Goal: Information Seeking & Learning: Learn about a topic

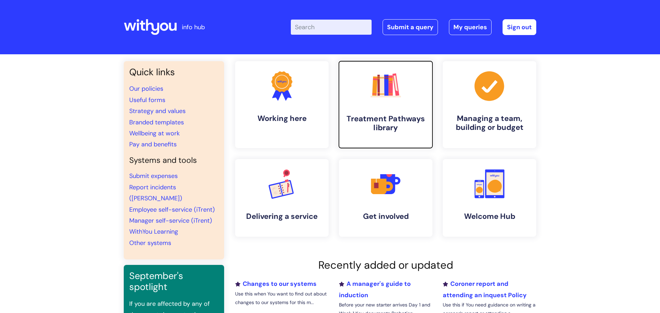
click at [344, 85] on link ".cls-1{fill:#f89b22;}.cls-1,.cls-2,.cls-3,.cls-4,.cls-5,.cls-6,.cls-7{stroke-wi…" at bounding box center [385, 104] width 95 height 88
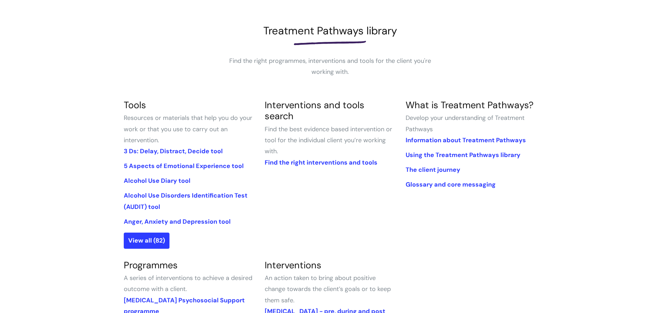
scroll to position [87, 0]
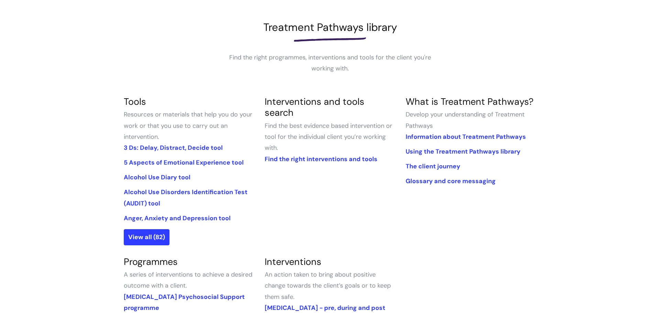
click at [182, 73] on div "Treatment Pathways library Find the right programmes, interventions and tools f…" at bounding box center [330, 47] width 412 height 53
click at [162, 175] on link "Alcohol Use Diary tool" at bounding box center [157, 177] width 67 height 8
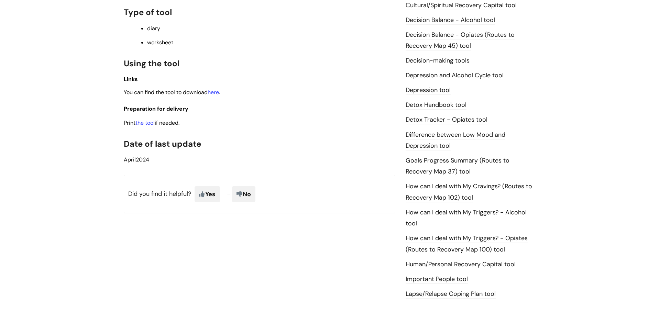
scroll to position [327, 0]
click at [213, 93] on link "here" at bounding box center [213, 91] width 11 height 7
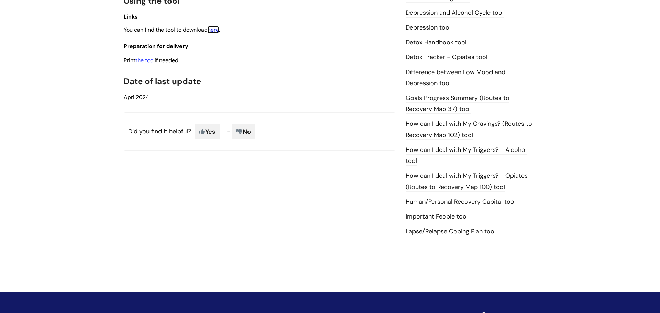
scroll to position [390, 0]
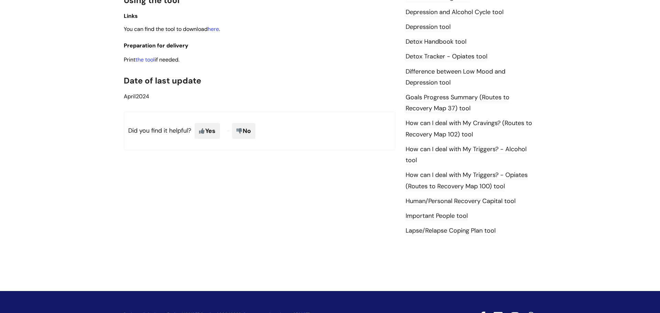
click at [420, 125] on link "How can I deal with My Cravings? (Routes to Recovery Map 102) tool" at bounding box center [469, 129] width 126 height 20
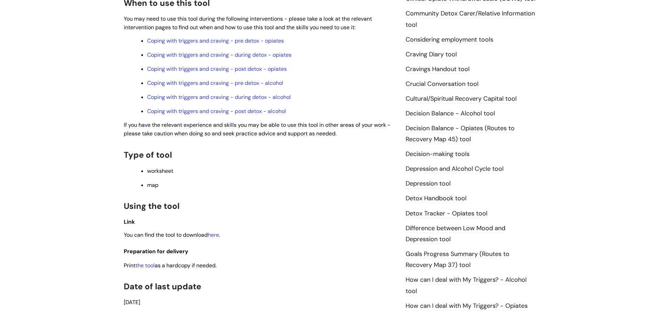
scroll to position [250, 0]
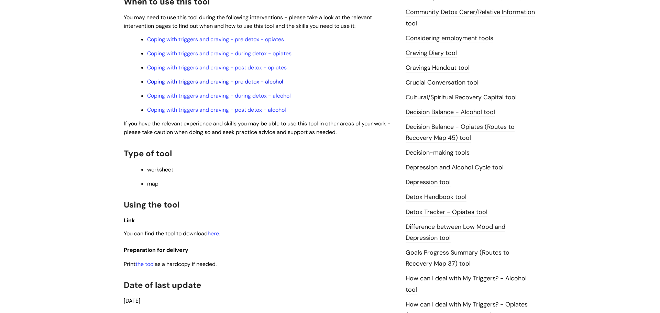
click at [266, 83] on link "Coping with triggers and craving - pre detox - alcohol" at bounding box center [215, 81] width 136 height 7
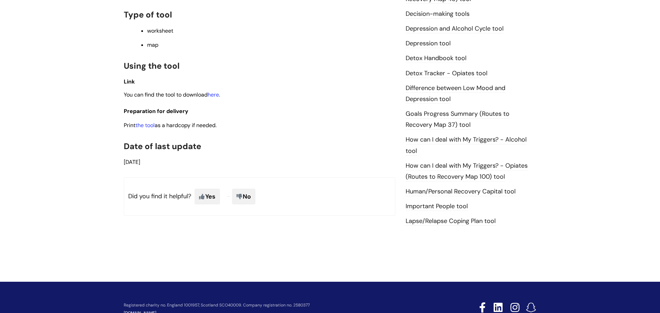
scroll to position [412, 0]
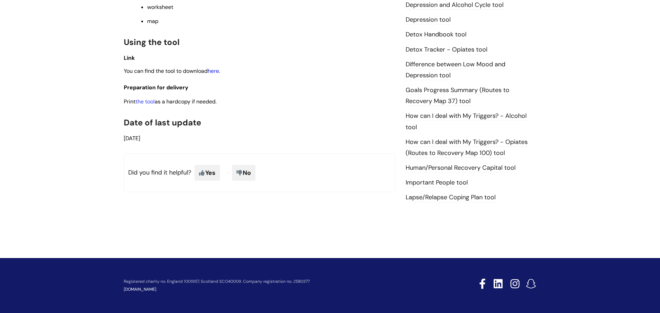
click at [216, 73] on link "here" at bounding box center [213, 70] width 11 height 7
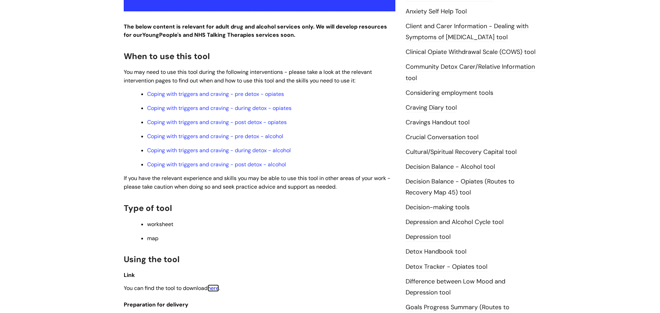
scroll to position [196, 0]
click at [449, 124] on link "Cravings Handout tool" at bounding box center [438, 122] width 64 height 9
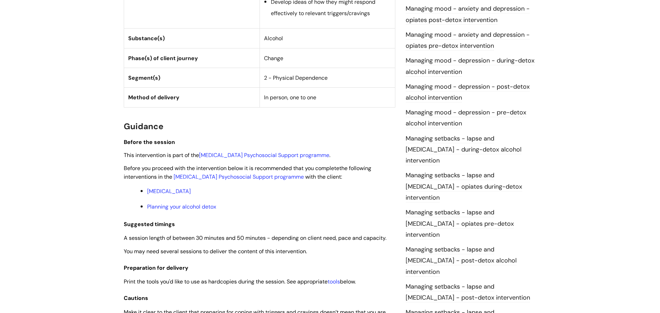
scroll to position [439, 0]
click at [295, 178] on link "[MEDICAL_DATA] Psychosocial Support programme" at bounding box center [239, 176] width 130 height 7
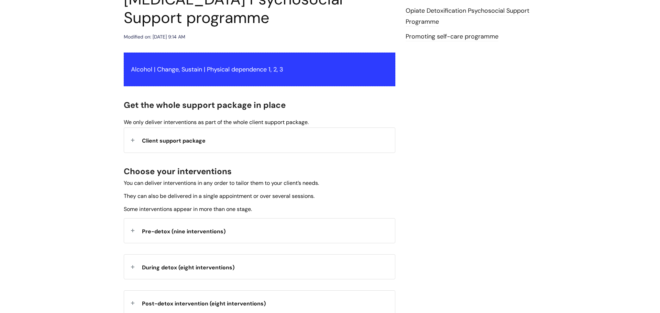
scroll to position [99, 0]
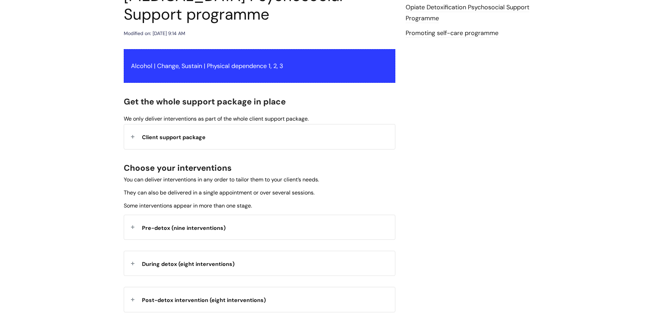
click at [281, 136] on div "Client support package" at bounding box center [259, 136] width 271 height 24
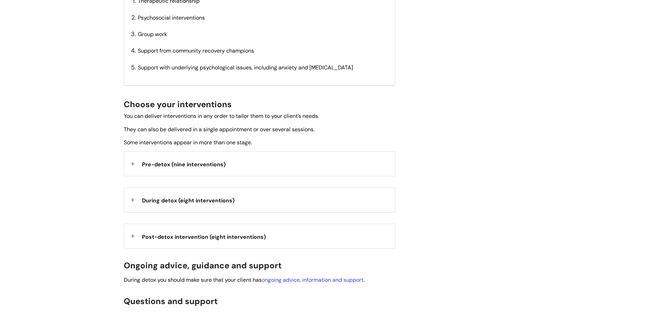
scroll to position [276, 0]
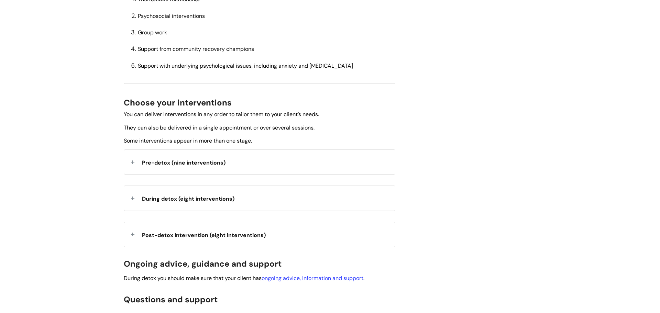
click at [253, 161] on div "Pre-detox (nine interventions)" at bounding box center [259, 162] width 271 height 24
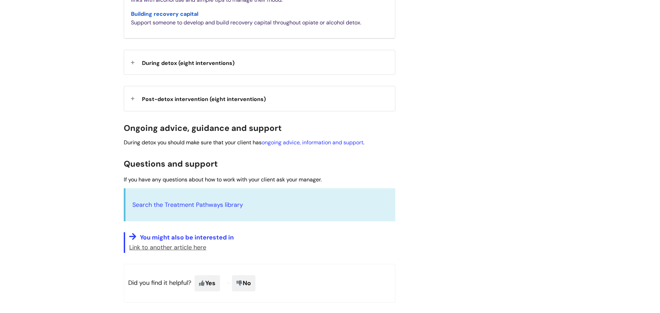
scroll to position [680, 0]
click at [272, 65] on div "During detox (eight interventions)" at bounding box center [259, 62] width 271 height 24
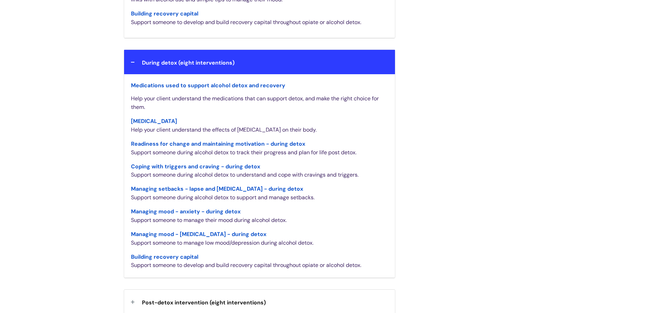
click at [272, 65] on div "During detox (eight interventions)" at bounding box center [259, 62] width 271 height 24
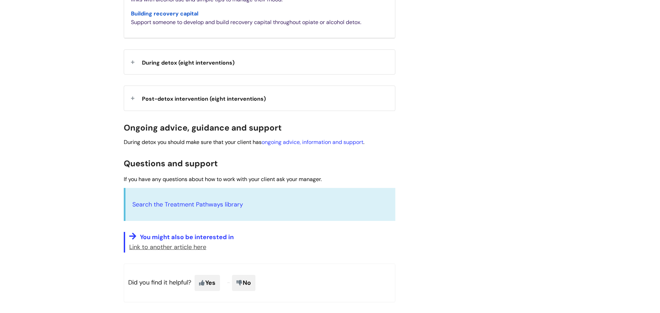
click at [272, 65] on div "During detox (eight interventions)" at bounding box center [259, 62] width 271 height 24
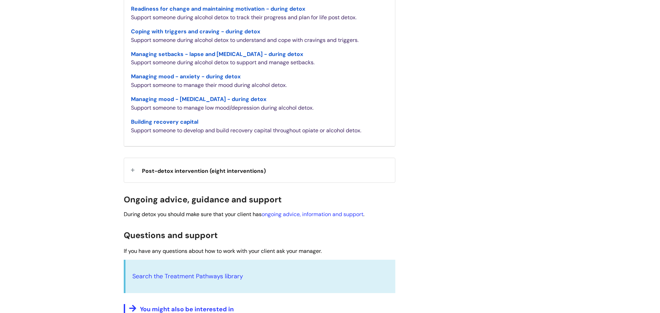
scroll to position [820, 0]
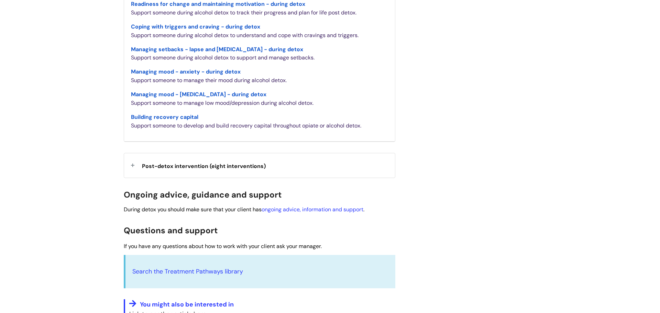
click at [236, 167] on span "Post-detox intervention (eight interventions)" at bounding box center [204, 166] width 124 height 7
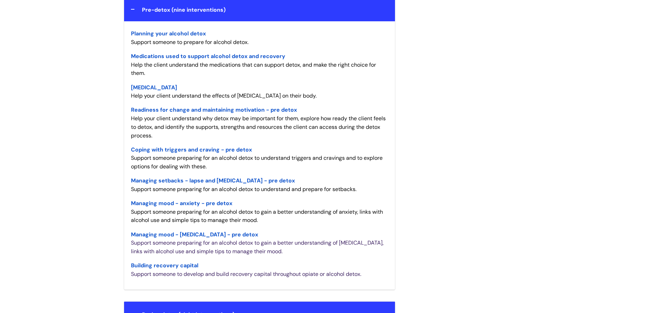
scroll to position [427, 0]
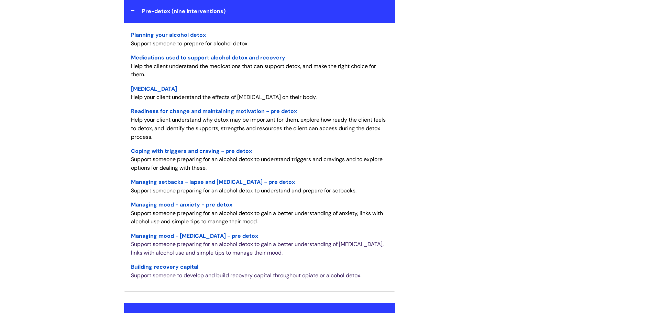
click at [219, 149] on span "Coping with triggers and craving - pre detox" at bounding box center [191, 150] width 121 height 7
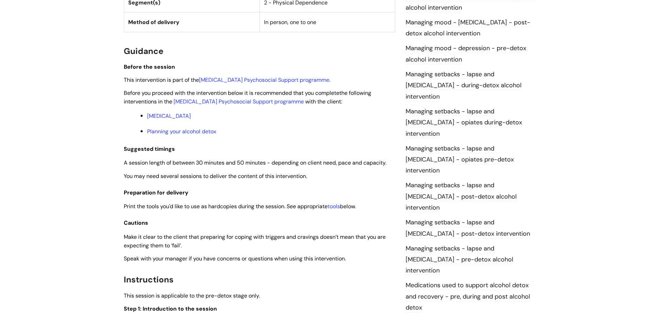
scroll to position [515, 0]
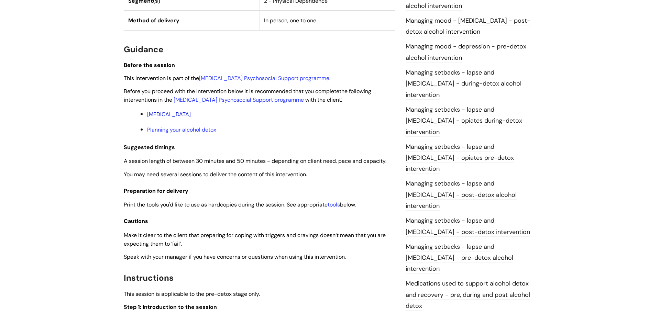
click at [191, 113] on link "Alcohol Withdrawal Syndrome" at bounding box center [169, 114] width 44 height 7
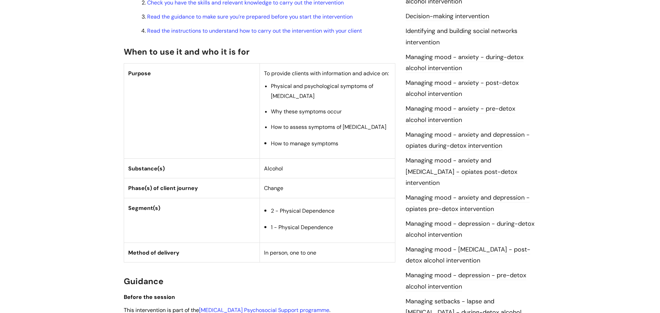
scroll to position [290, 0]
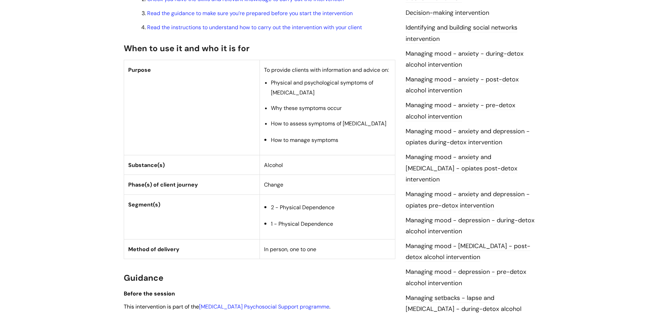
click at [207, 113] on td "Purpose" at bounding box center [192, 107] width 136 height 95
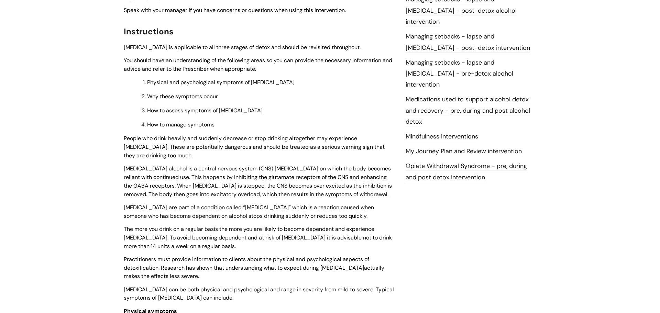
scroll to position [702, 0]
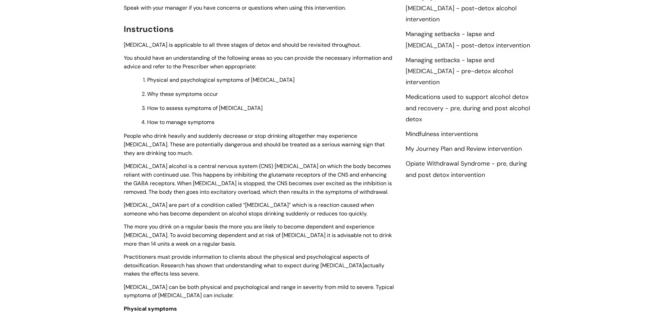
click at [295, 84] on span "Physical and psychological symptoms of alcohol withdrawal" at bounding box center [220, 79] width 147 height 7
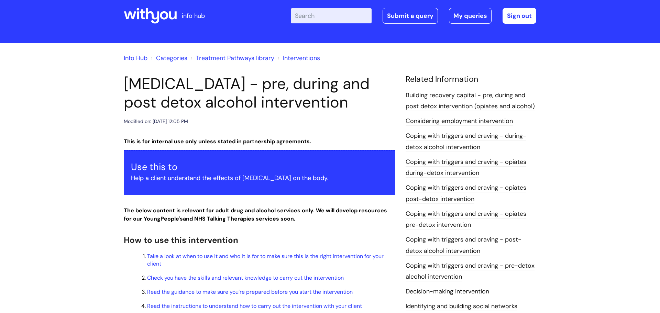
scroll to position [0, 0]
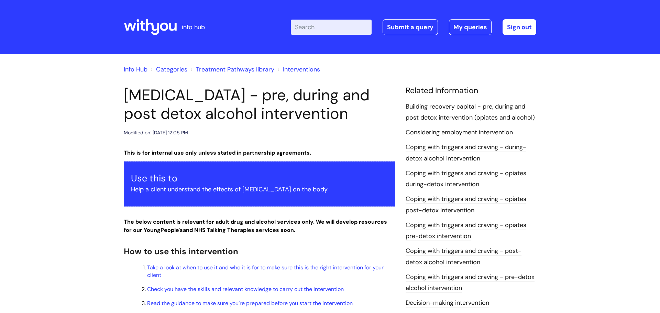
click at [266, 70] on link "Treatment Pathways library" at bounding box center [235, 69] width 78 height 8
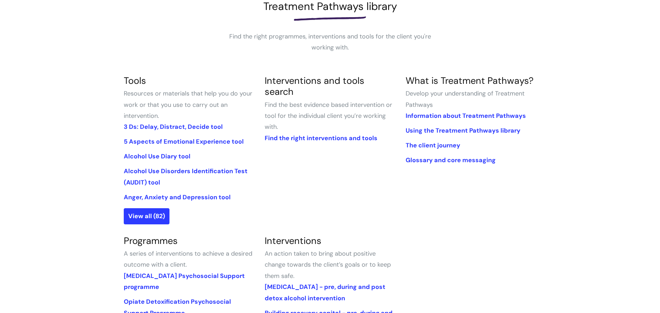
scroll to position [110, 0]
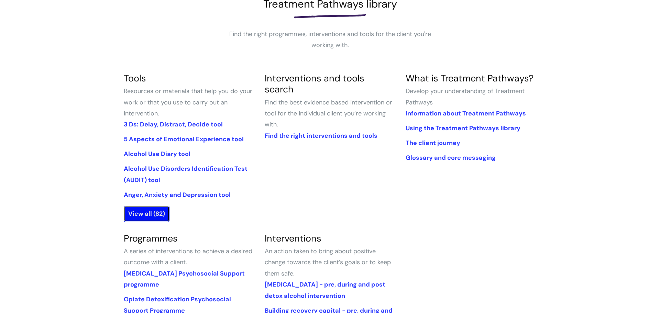
click at [154, 211] on link "View all (82)" at bounding box center [147, 214] width 46 height 16
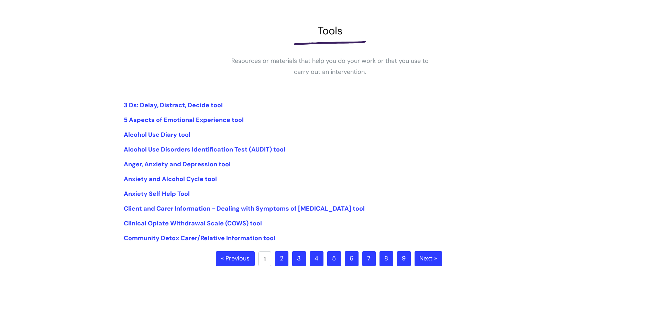
scroll to position [85, 0]
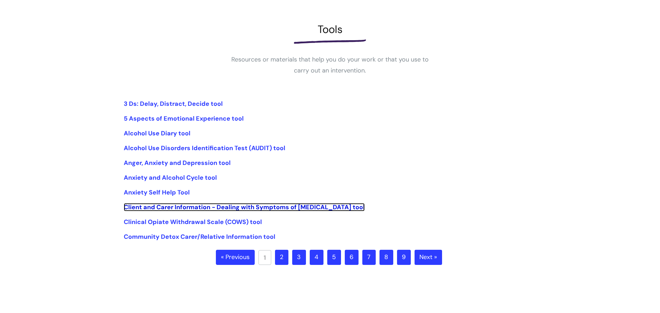
click at [154, 211] on link "Client and Carer Information - Dealing with Symptoms of [MEDICAL_DATA] tool" at bounding box center [244, 207] width 241 height 8
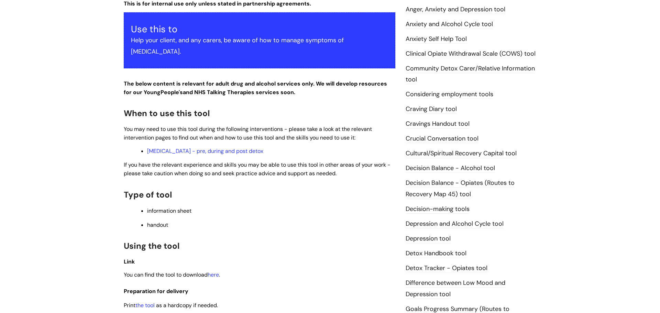
scroll to position [168, 0]
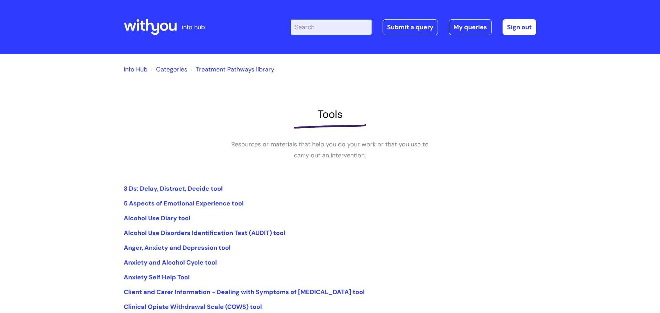
scroll to position [85, 0]
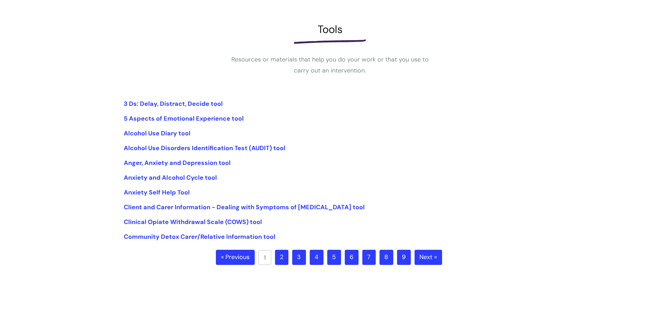
click at [280, 252] on link "2" at bounding box center [281, 257] width 13 height 15
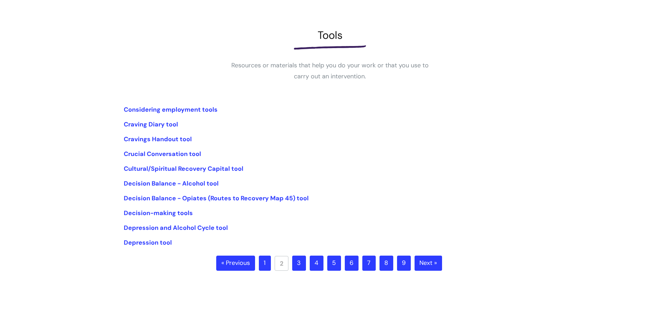
scroll to position [80, 0]
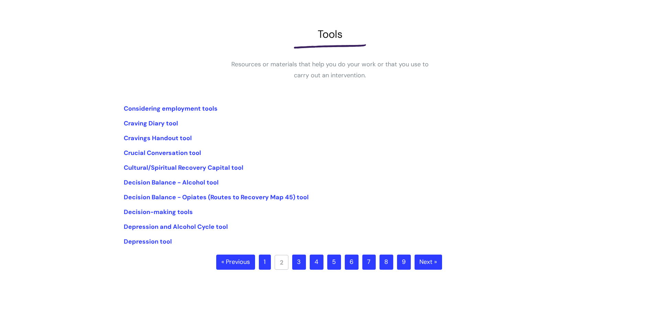
click at [303, 262] on link "3" at bounding box center [299, 262] width 14 height 15
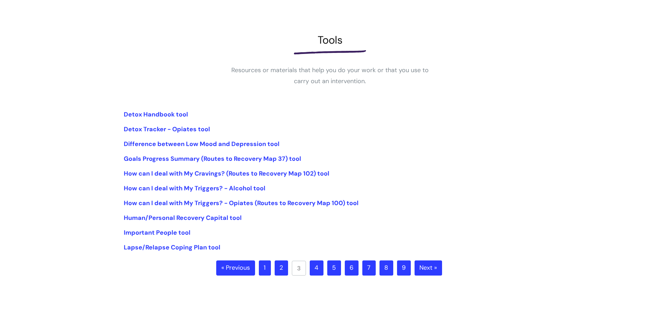
scroll to position [76, 0]
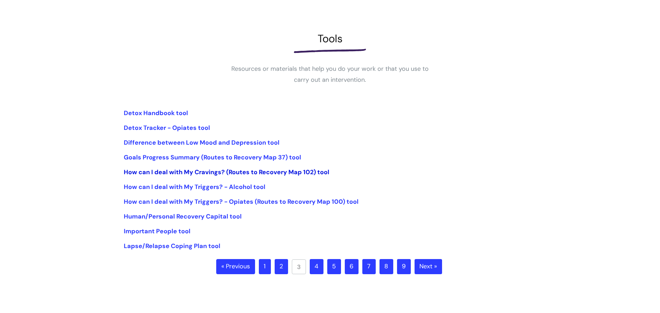
click at [308, 170] on link "How can I deal with My Cravings? (Routes to Recovery Map 102) tool" at bounding box center [227, 172] width 206 height 8
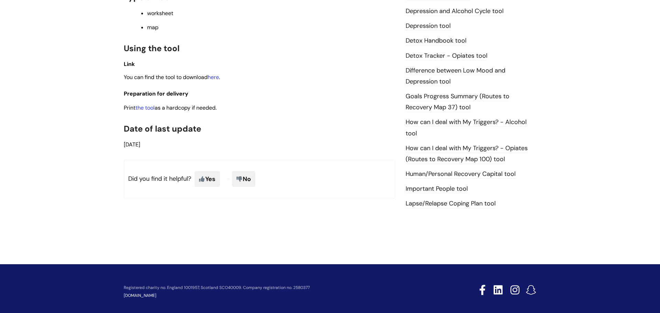
scroll to position [409, 0]
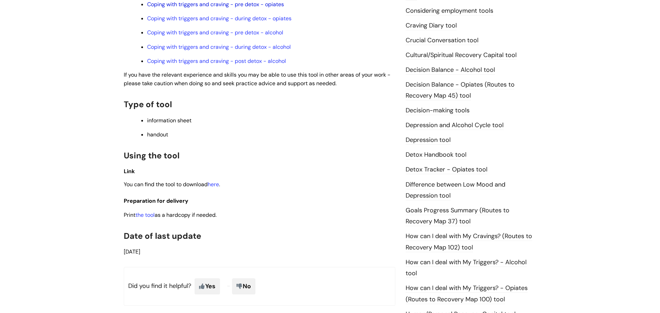
scroll to position [279, 0]
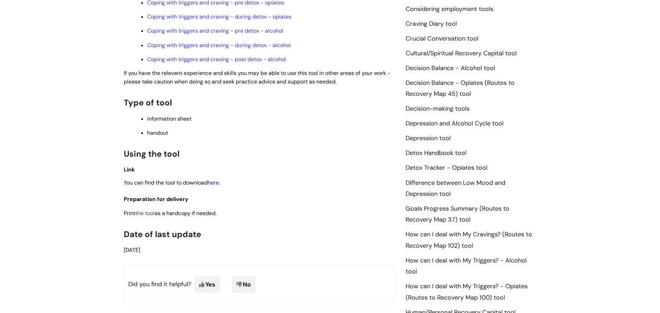
click at [214, 183] on link "here" at bounding box center [213, 182] width 11 height 7
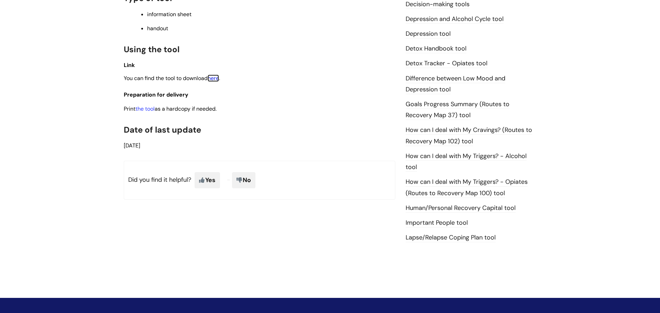
scroll to position [384, 0]
click at [448, 106] on link "Goals Progress Summary (Routes to Recovery Map 37) tool" at bounding box center [458, 110] width 104 height 20
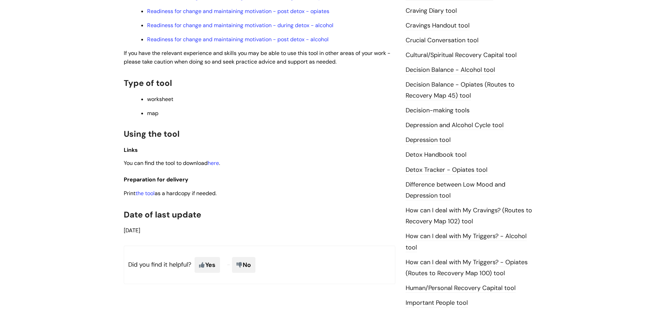
scroll to position [301, 0]
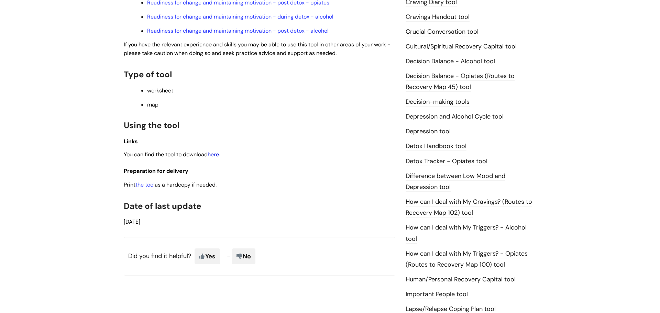
click at [218, 154] on link "here" at bounding box center [213, 154] width 11 height 7
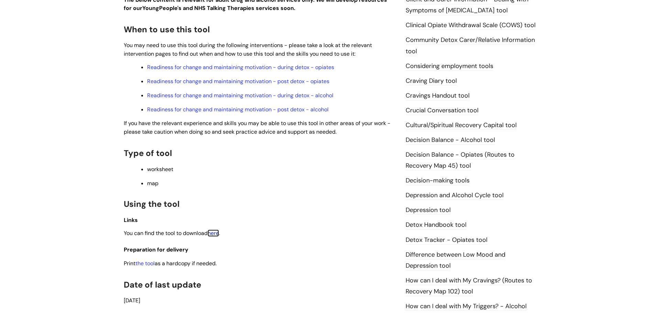
scroll to position [221, 0]
click at [433, 79] on link "Craving Diary tool" at bounding box center [431, 81] width 51 height 9
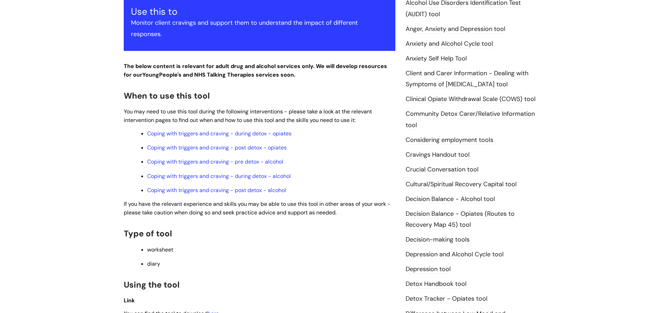
scroll to position [148, 0]
click at [259, 163] on link "Coping with triggers and craving - pre detox - alcohol" at bounding box center [215, 161] width 136 height 7
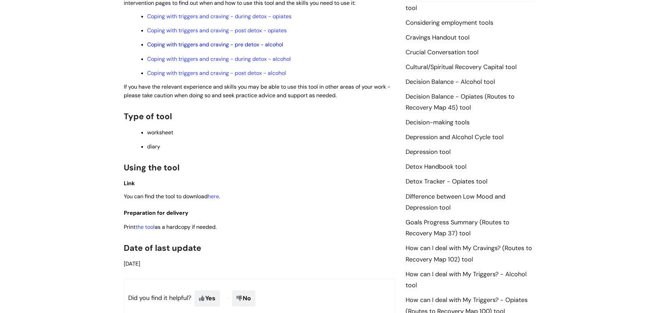
scroll to position [267, 0]
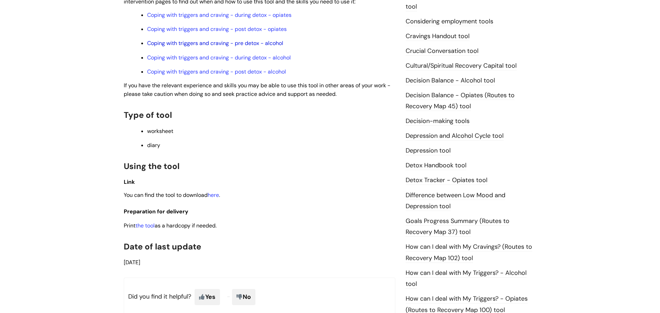
click at [198, 162] on h2 "Using the tool" at bounding box center [259, 165] width 271 height 15
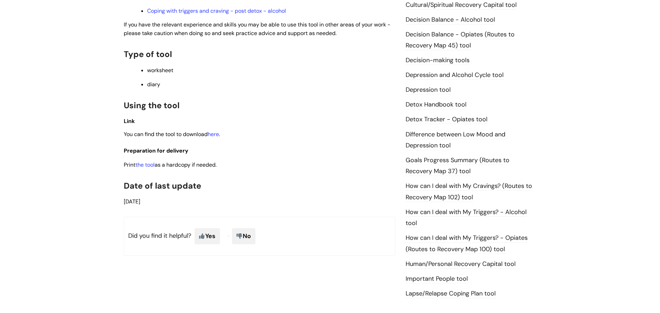
scroll to position [328, 0]
click at [430, 290] on link "Lapse/Relapse Coping Plan tool" at bounding box center [451, 293] width 90 height 9
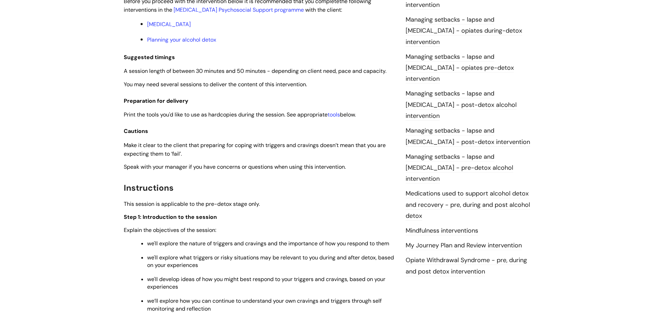
scroll to position [606, 0]
click at [337, 115] on link "tools" at bounding box center [333, 114] width 12 height 7
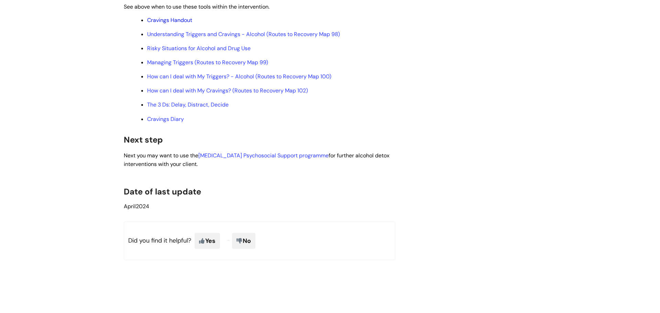
click at [166, 24] on link "Cravings Handout" at bounding box center [169, 19] width 45 height 7
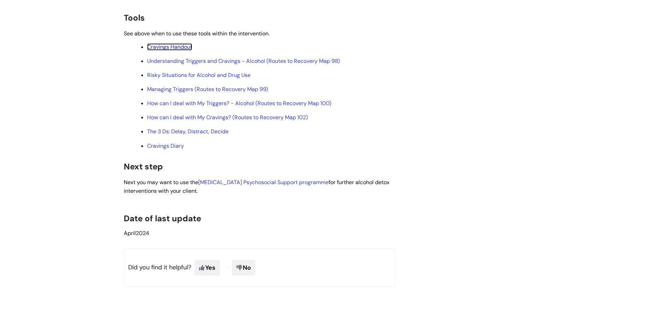
scroll to position [2174, 0]
click at [218, 79] on link "Risky Situations for Alcohol and Drug Use" at bounding box center [198, 75] width 103 height 7
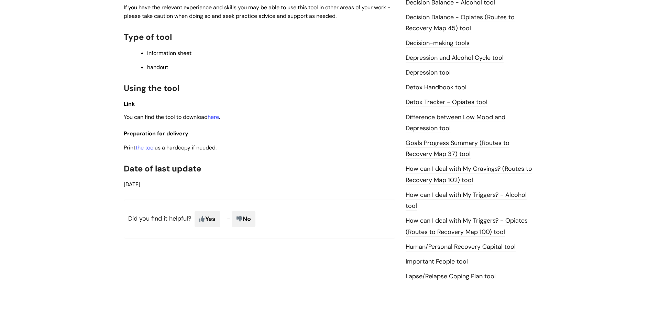
scroll to position [349, 0]
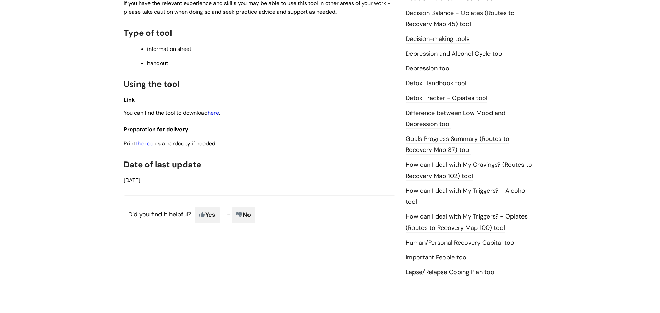
click at [217, 112] on link "here" at bounding box center [213, 112] width 11 height 7
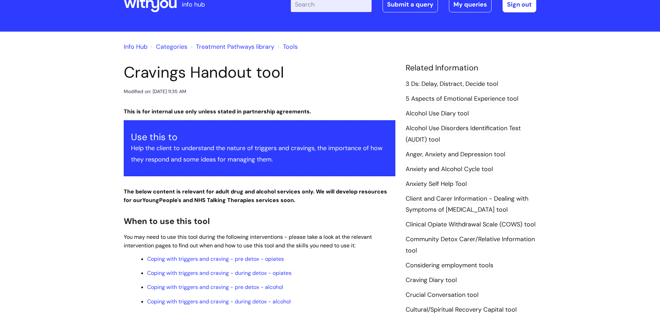
scroll to position [22, 0]
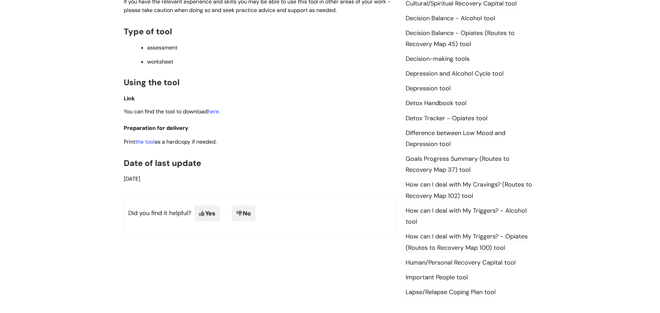
scroll to position [343, 0]
click at [217, 112] on link "here" at bounding box center [213, 111] width 11 height 7
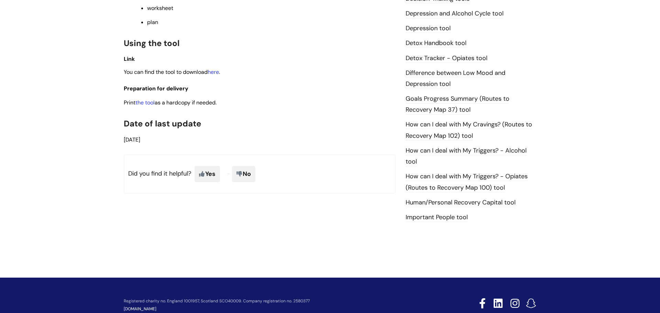
scroll to position [424, 0]
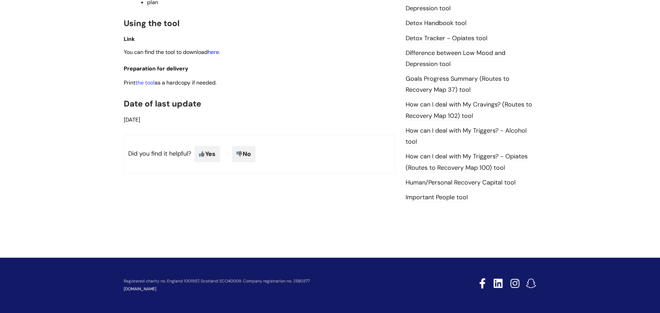
click at [214, 51] on link "here" at bounding box center [213, 51] width 11 height 7
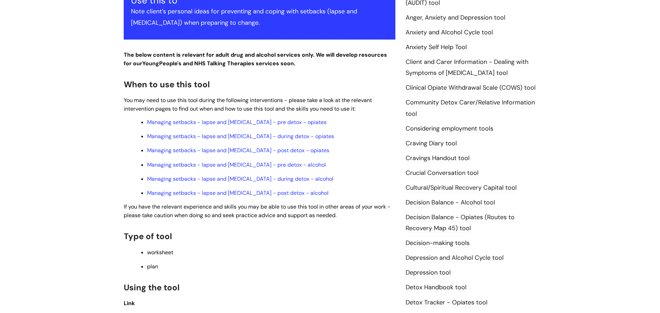
scroll to position [159, 0]
click at [443, 204] on link "Decision Balance - Alcohol tool" at bounding box center [450, 203] width 89 height 9
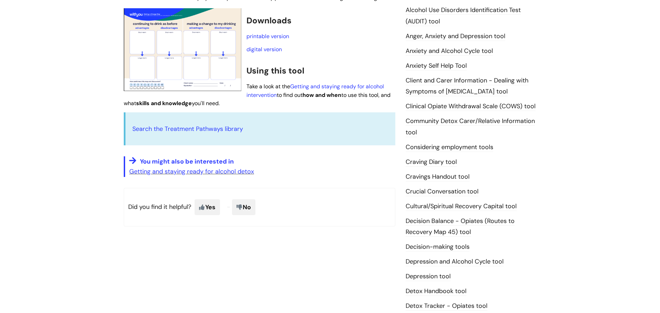
scroll to position [141, 0]
click at [264, 48] on link "digital version" at bounding box center [263, 49] width 35 height 7
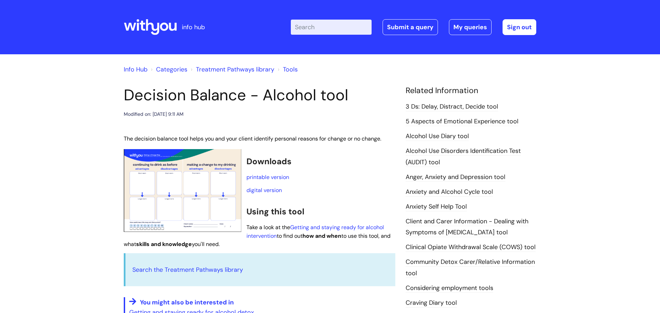
scroll to position [140, 0]
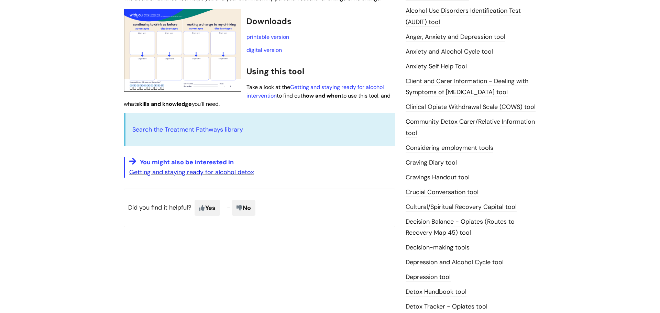
click at [184, 174] on link "Getting and staying ready for alcohol detox" at bounding box center [191, 172] width 125 height 8
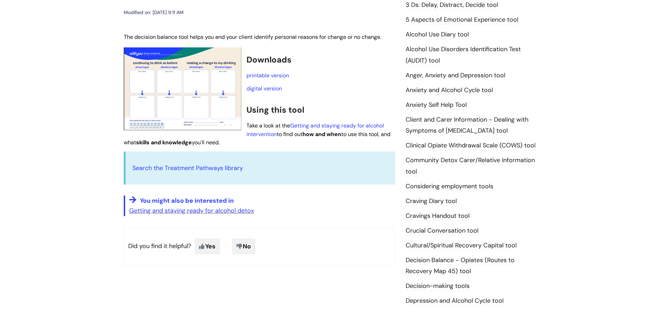
scroll to position [102, 0]
click at [417, 103] on link "Anxiety Self Help Tool" at bounding box center [436, 104] width 61 height 9
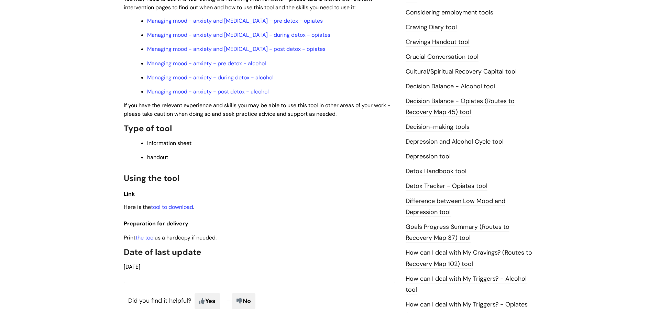
scroll to position [280, 0]
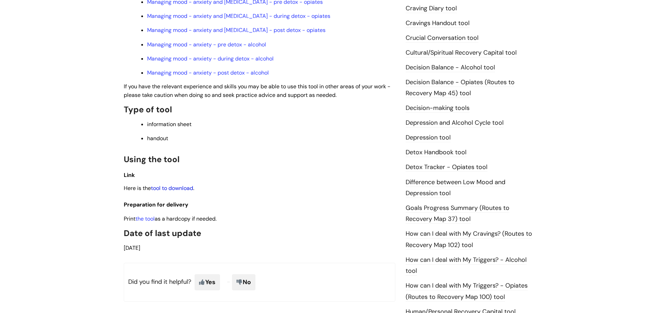
click at [179, 186] on link "tool to download" at bounding box center [172, 188] width 42 height 7
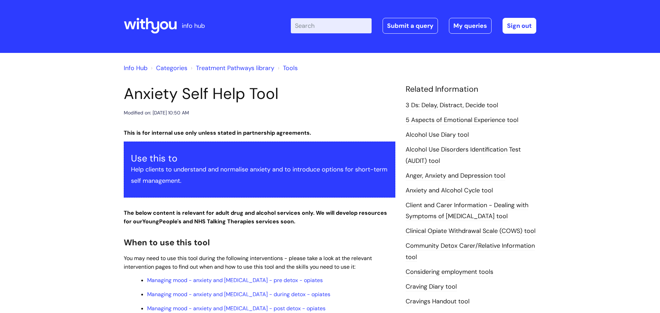
scroll to position [0, 0]
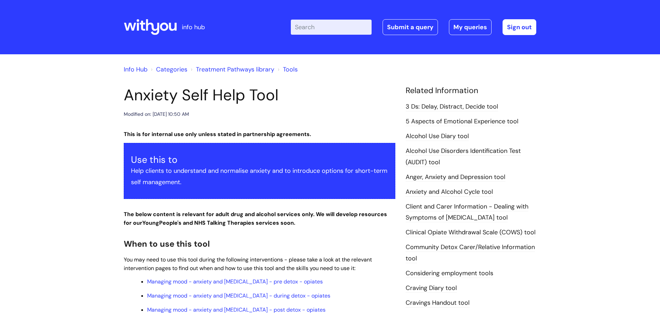
click at [285, 69] on link "Tools" at bounding box center [290, 69] width 15 height 8
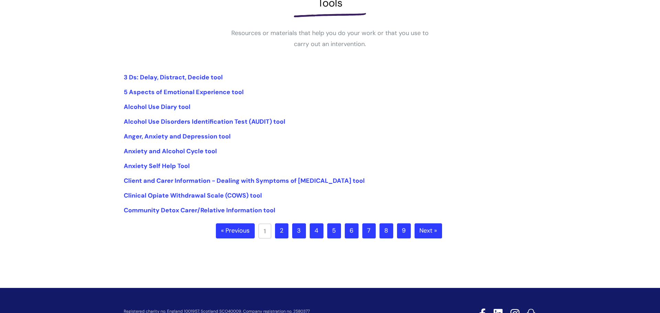
scroll to position [112, 0]
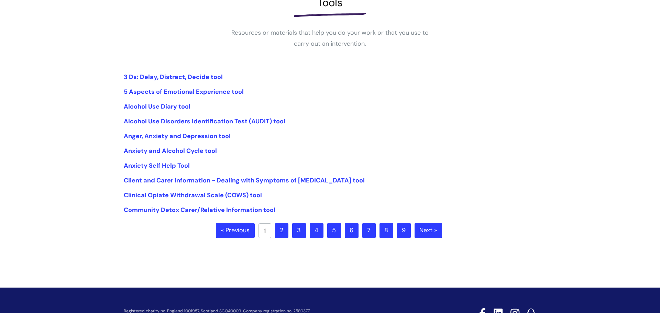
click at [401, 234] on link "9" at bounding box center [404, 230] width 14 height 15
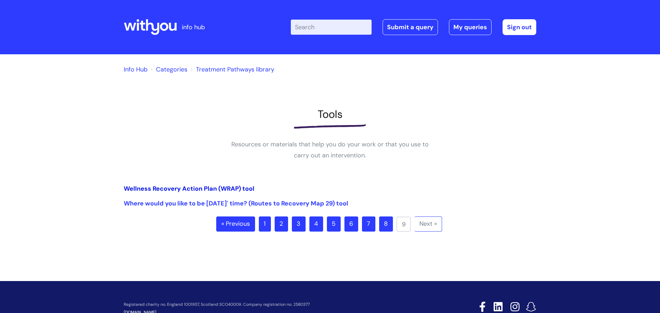
click at [246, 187] on link "Wellness Recovery Action Plan (WRAP) tool" at bounding box center [189, 189] width 131 height 8
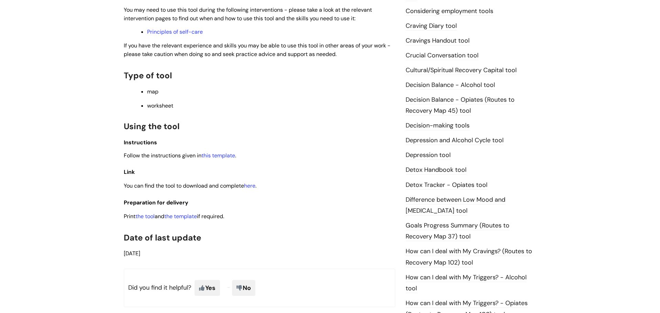
scroll to position [279, 0]
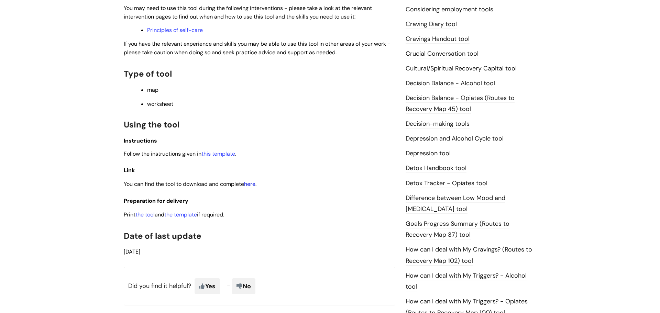
click at [253, 184] on link "here" at bounding box center [249, 183] width 11 height 7
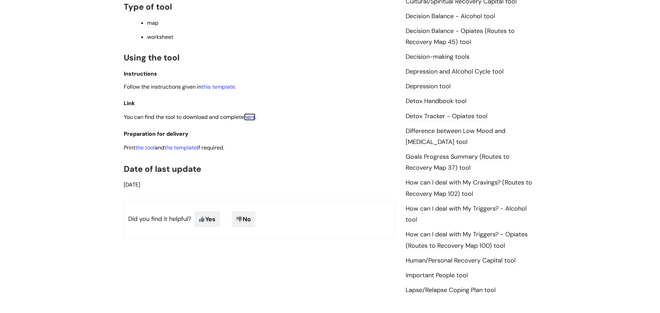
scroll to position [346, 0]
click at [195, 146] on link "the template" at bounding box center [180, 147] width 33 height 7
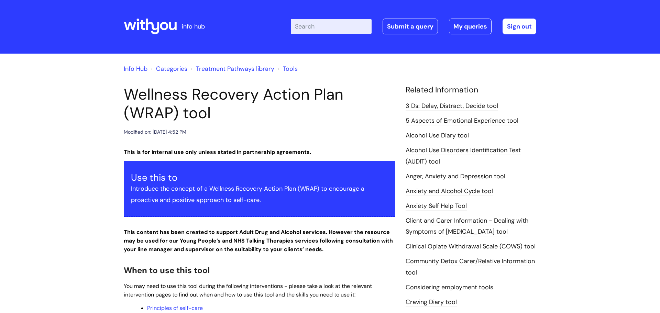
scroll to position [0, 0]
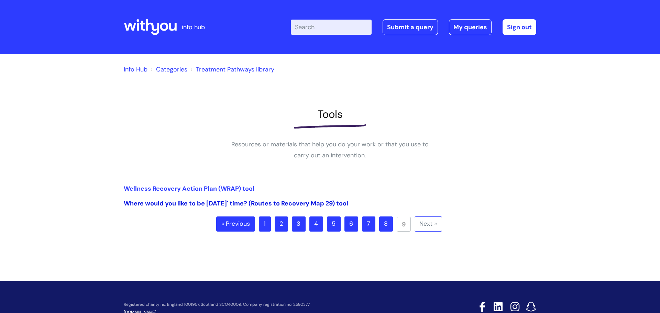
click at [286, 202] on link "Where would you like to be in 5 years' time? (Routes to Recovery Map 29) tool" at bounding box center [236, 203] width 224 height 8
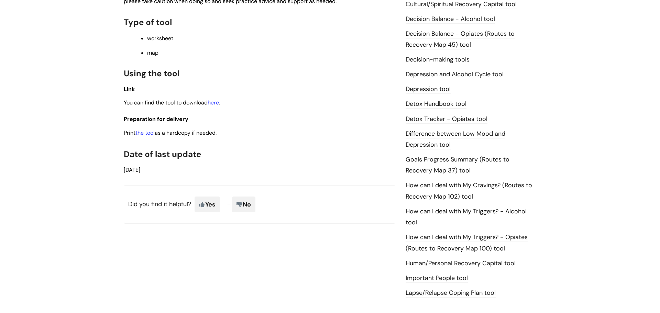
scroll to position [347, 0]
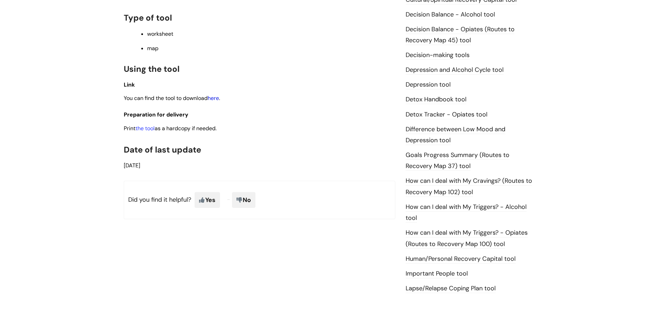
click at [216, 98] on link "here" at bounding box center [213, 98] width 11 height 7
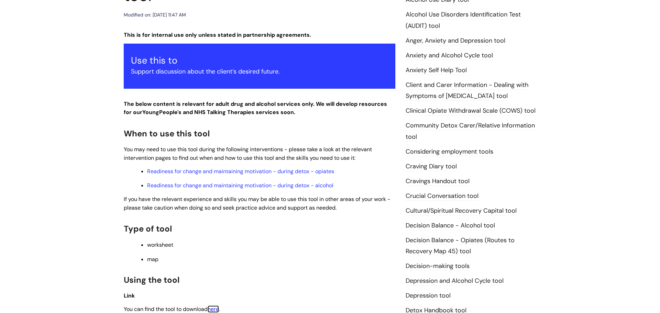
scroll to position [135, 0]
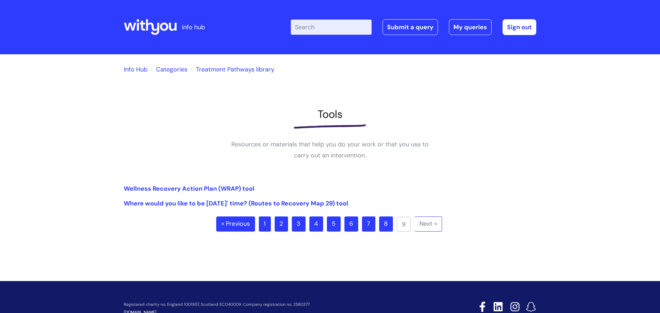
click at [386, 225] on link "8" at bounding box center [386, 223] width 14 height 15
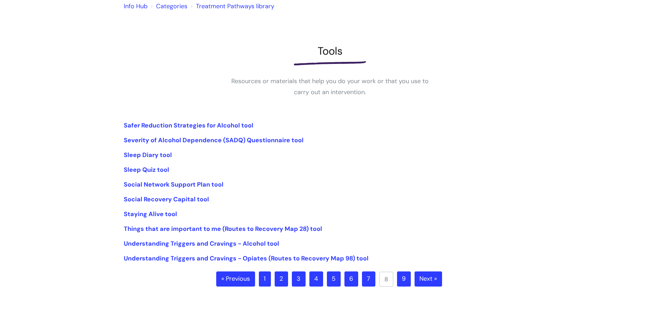
scroll to position [65, 0]
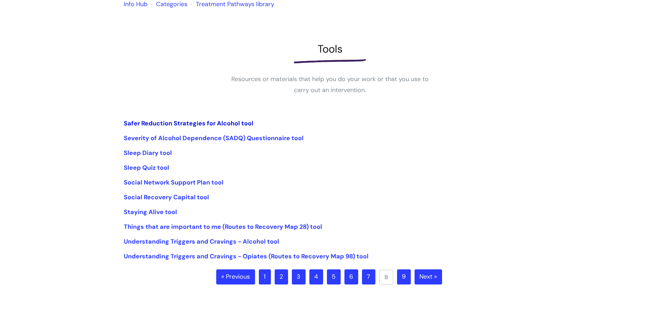
click at [177, 125] on link "Safer Reduction Strategies for Alcohol tool" at bounding box center [189, 123] width 130 height 8
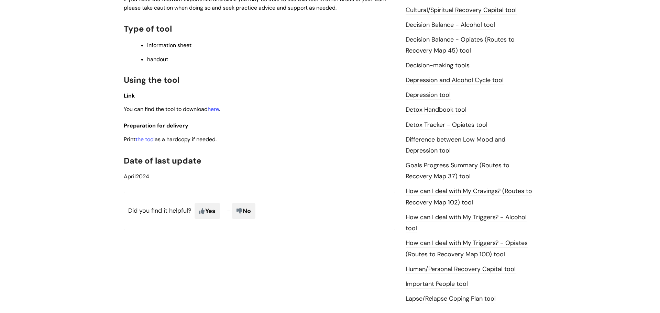
scroll to position [370, 0]
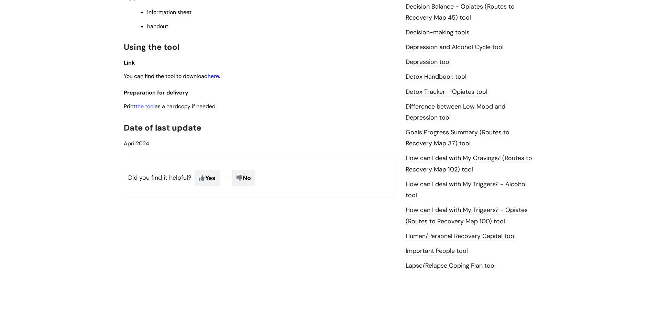
click at [216, 76] on link "here" at bounding box center [213, 76] width 11 height 7
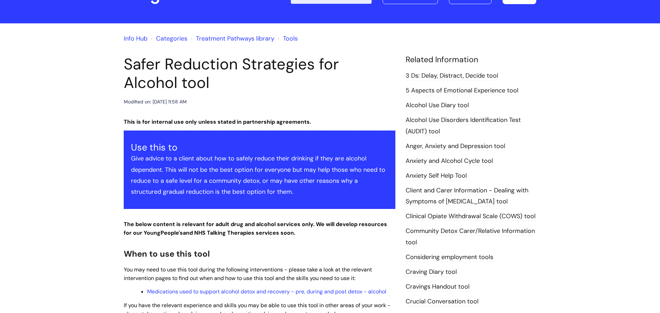
scroll to position [0, 0]
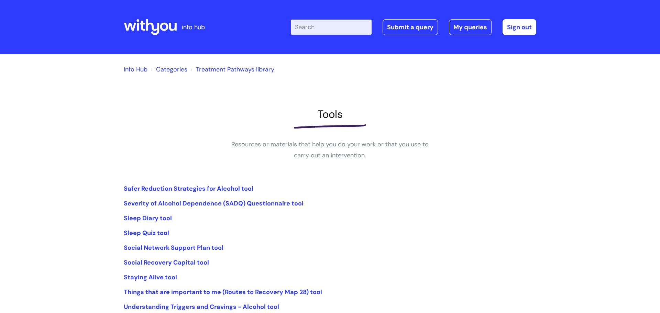
scroll to position [65, 0]
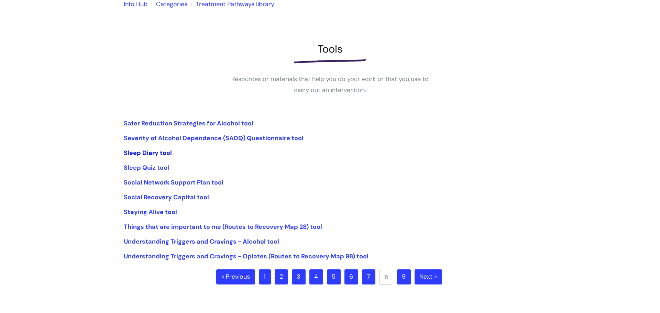
click at [149, 151] on link "Sleep Diary tool" at bounding box center [148, 153] width 48 height 8
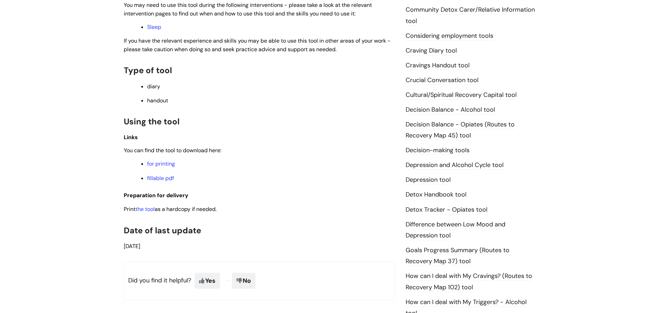
scroll to position [254, 0]
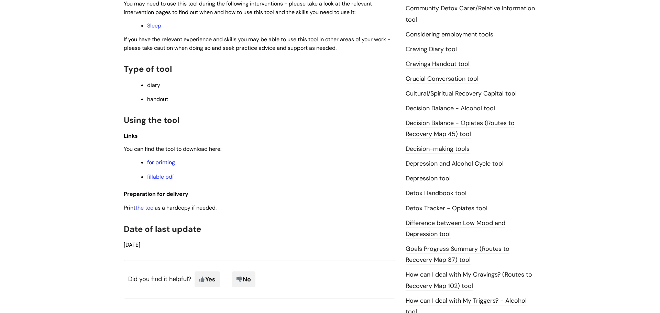
click at [165, 160] on link "for printing" at bounding box center [161, 162] width 28 height 7
click at [155, 22] on link "Sleep" at bounding box center [154, 25] width 14 height 7
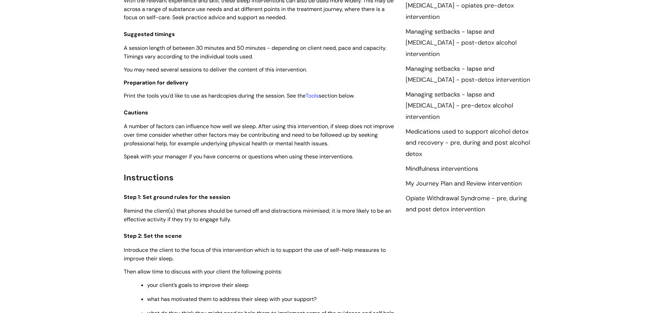
scroll to position [695, 0]
click at [439, 164] on link "Mindfulness interventions" at bounding box center [442, 168] width 73 height 9
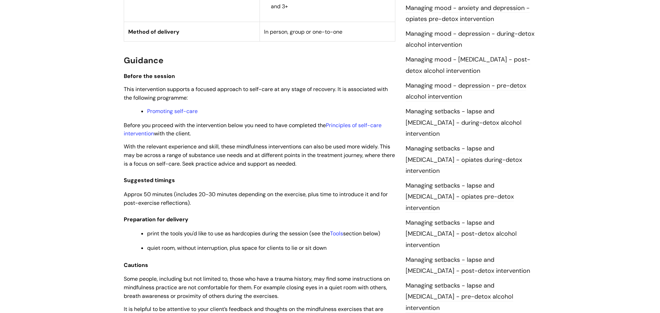
scroll to position [504, 0]
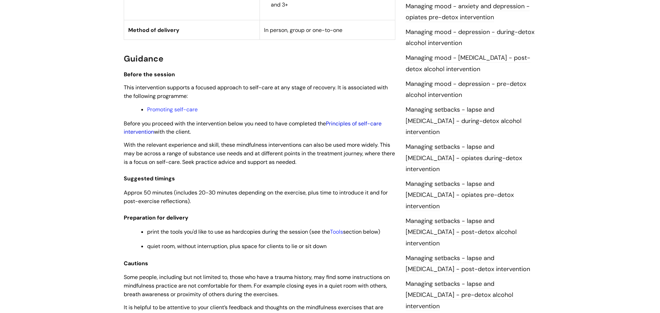
click at [349, 125] on link "Principles of self-care intervention" at bounding box center [253, 128] width 258 height 16
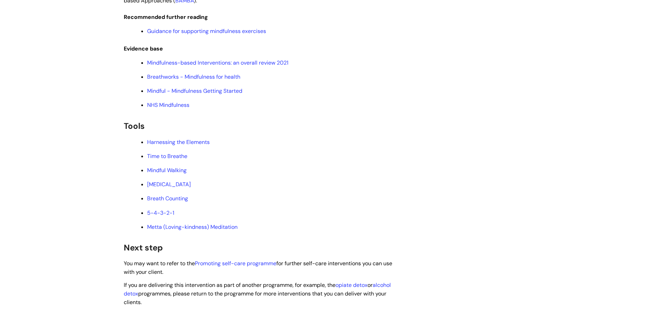
scroll to position [1211, 0]
click at [196, 138] on link "Harnessing the Elements" at bounding box center [178, 140] width 63 height 7
click at [157, 155] on link "Time to Breathe" at bounding box center [167, 154] width 40 height 7
click at [179, 182] on link "Diaphragmatic Breathing" at bounding box center [169, 182] width 44 height 7
click at [207, 227] on link "Metta (Loving-kindness) Meditation" at bounding box center [192, 225] width 90 height 7
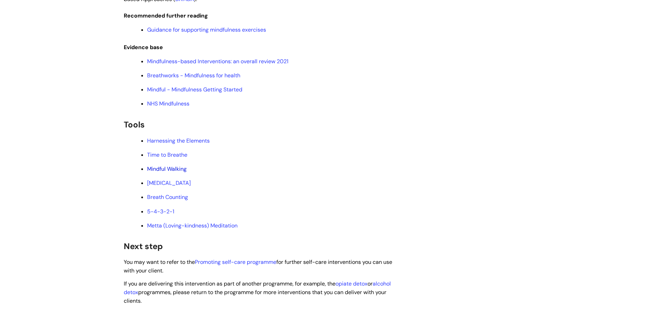
click at [164, 168] on link "Mindful Walking" at bounding box center [167, 168] width 40 height 7
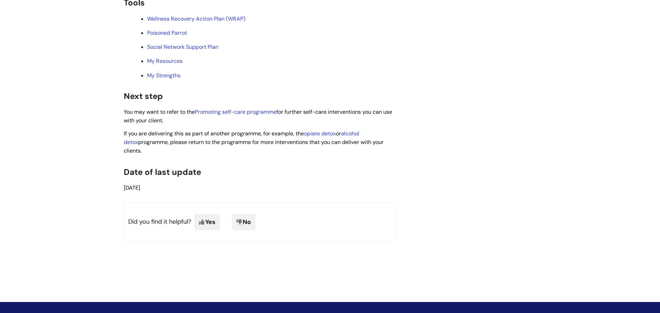
scroll to position [1717, 0]
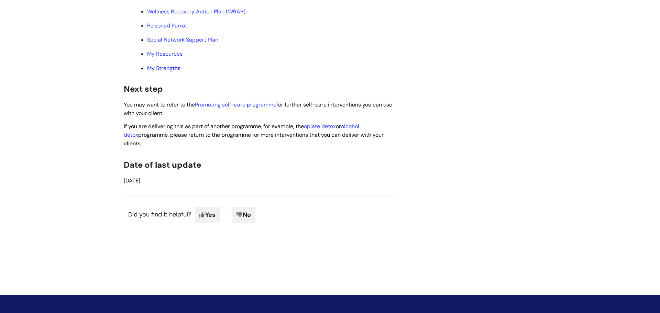
click at [172, 72] on link "My Strengths" at bounding box center [163, 68] width 33 height 7
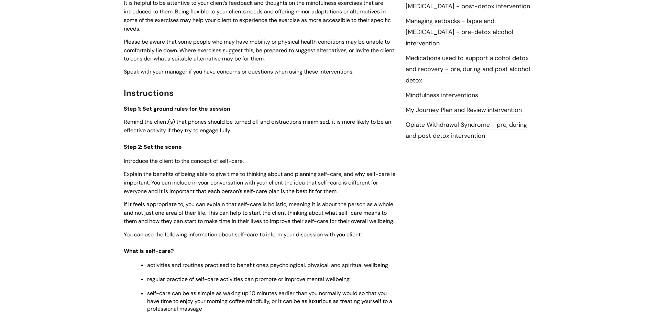
scroll to position [752, 0]
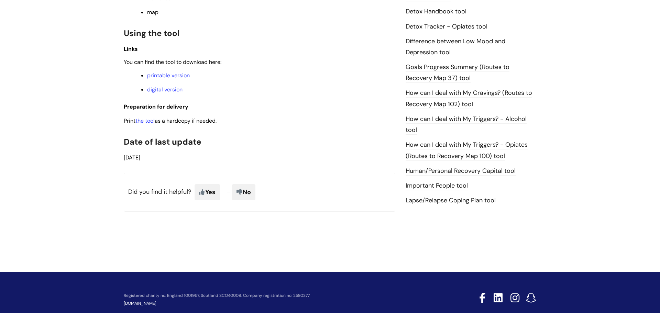
scroll to position [449, 0]
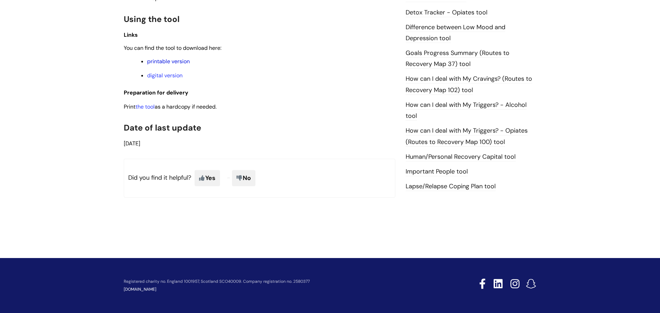
click at [180, 63] on link "printable version" at bounding box center [168, 61] width 43 height 7
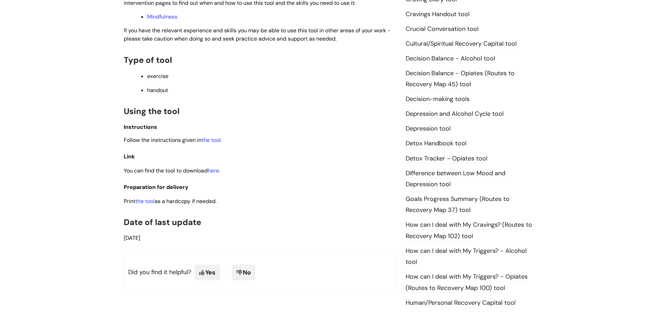
scroll to position [310, 0]
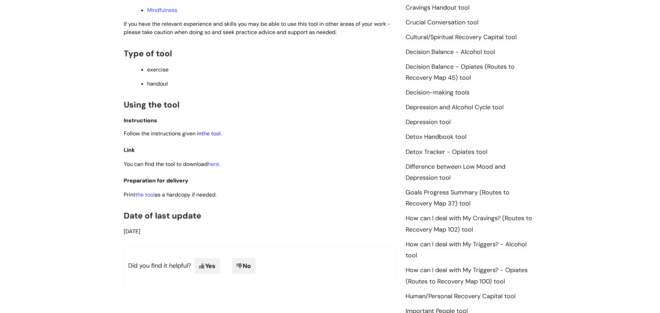
click at [208, 133] on link "the tool" at bounding box center [210, 133] width 19 height 7
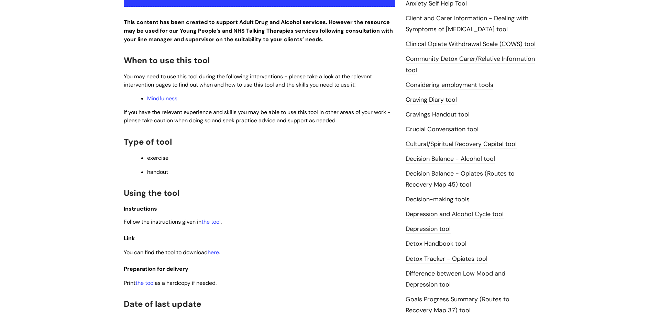
scroll to position [209, 0]
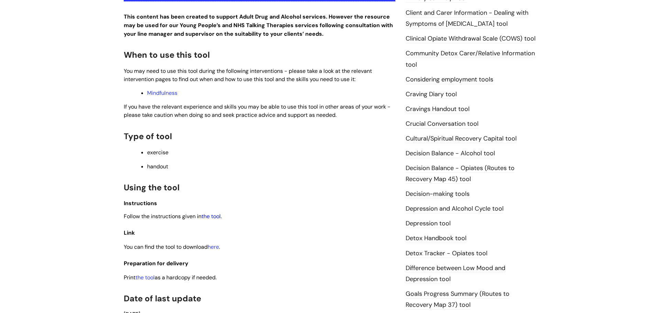
click at [207, 216] on link "the tool" at bounding box center [210, 216] width 19 height 7
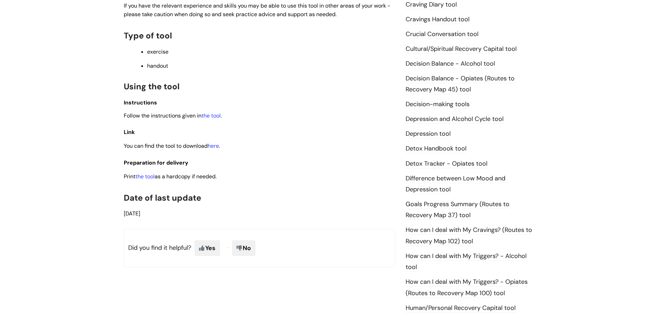
scroll to position [306, 0]
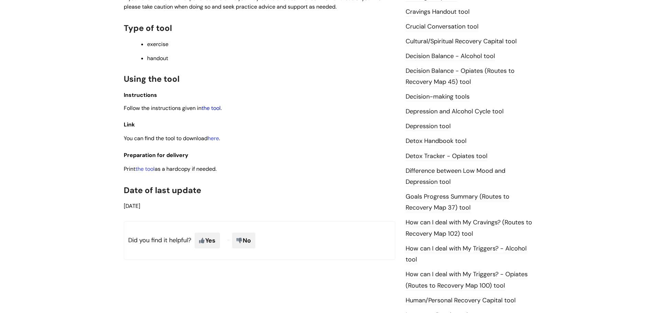
click at [219, 112] on link "the tool" at bounding box center [210, 107] width 19 height 7
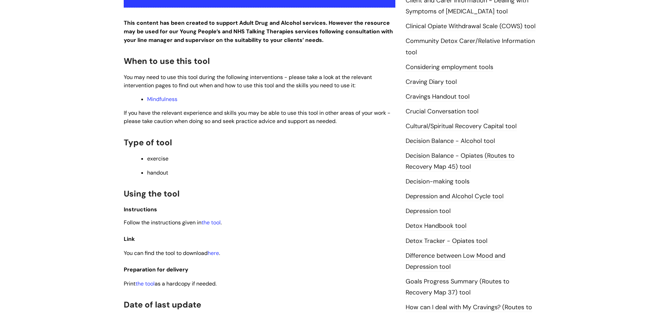
scroll to position [223, 0]
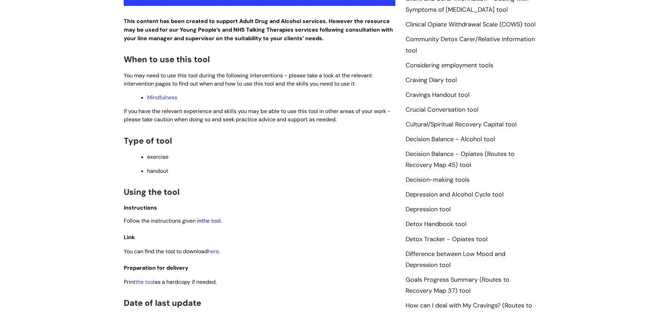
click at [210, 221] on link "the tool" at bounding box center [210, 220] width 19 height 7
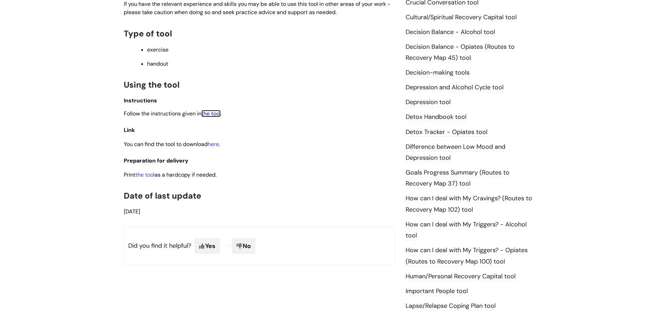
scroll to position [331, 0]
click at [448, 70] on link "Decision-making tools" at bounding box center [438, 72] width 64 height 9
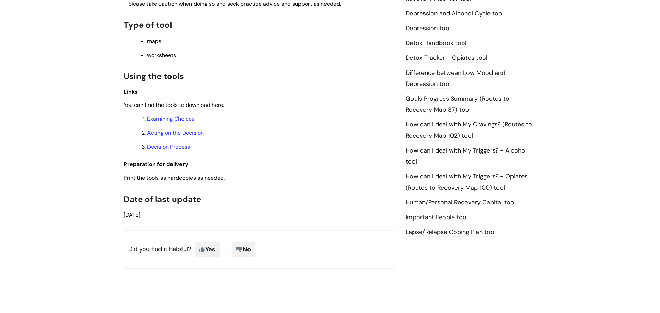
scroll to position [390, 0]
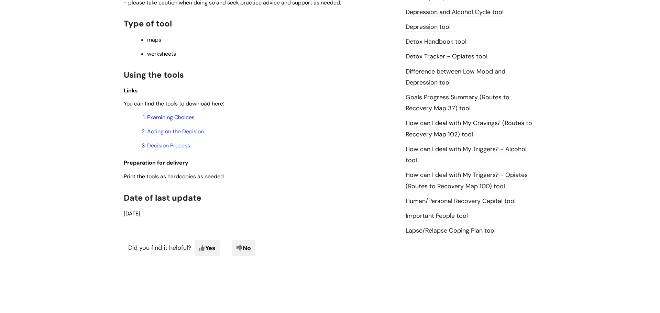
click at [187, 116] on link "Examining Choices" at bounding box center [170, 117] width 47 height 7
click at [185, 133] on link "Acting on the Decision" at bounding box center [175, 131] width 57 height 7
click at [174, 146] on link "Decision Process" at bounding box center [168, 145] width 43 height 7
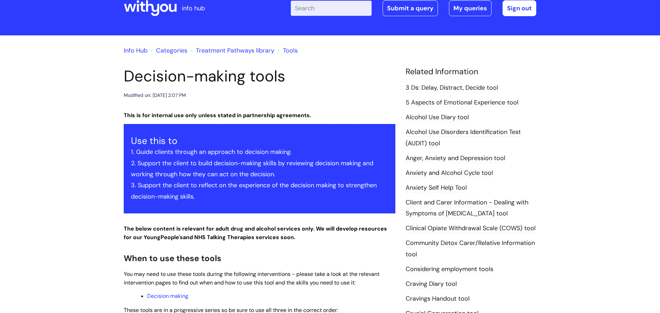
scroll to position [0, 0]
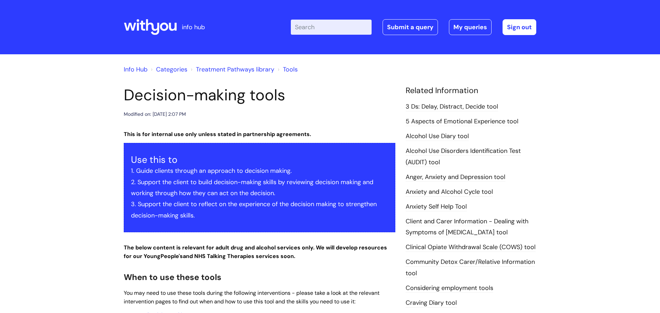
click at [433, 120] on link "5 Aspects of Emotional Experience tool" at bounding box center [462, 121] width 113 height 9
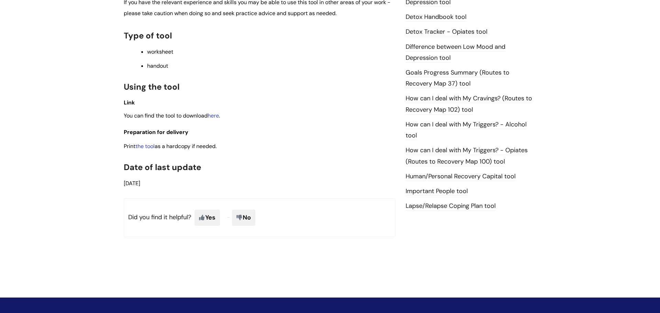
scroll to position [455, 0]
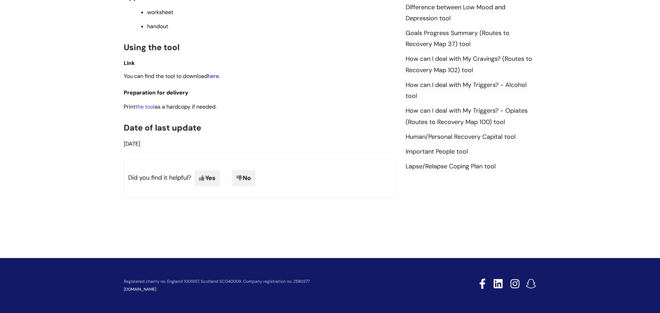
click at [217, 75] on link "here" at bounding box center [213, 76] width 11 height 7
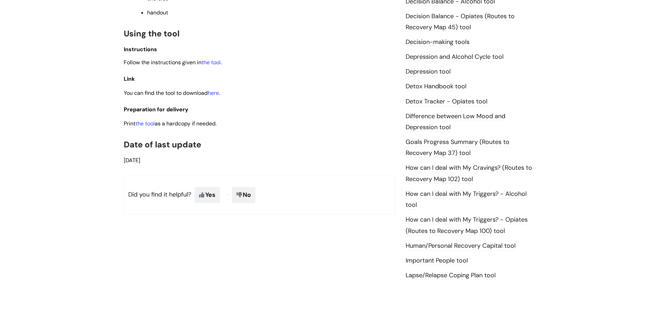
scroll to position [438, 0]
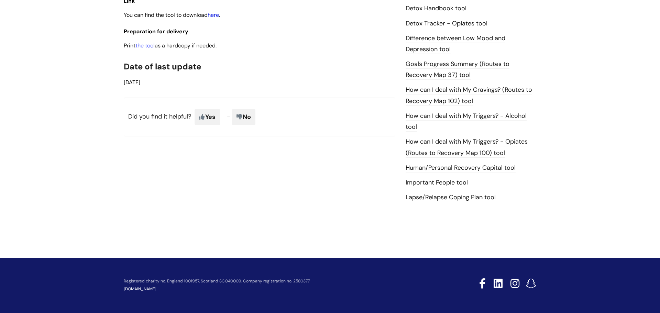
click at [216, 14] on link "here" at bounding box center [213, 14] width 11 height 7
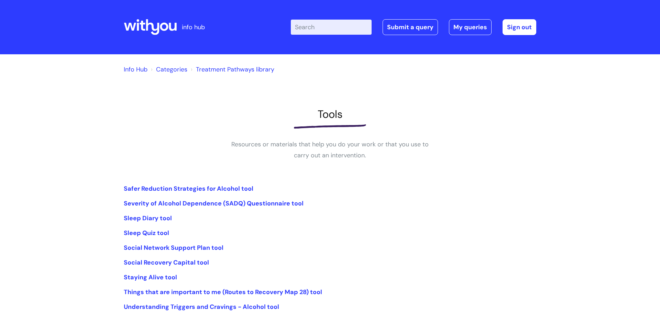
scroll to position [65, 0]
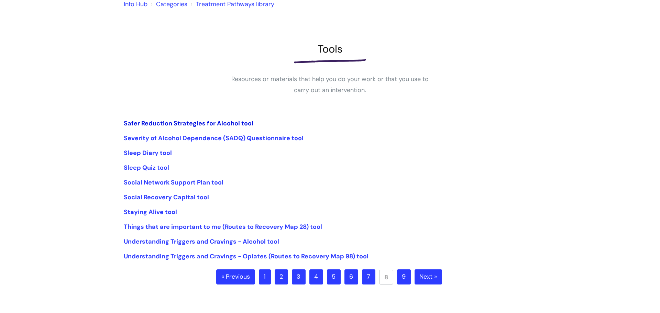
click at [190, 124] on link "Safer Reduction Strategies for Alcohol tool" at bounding box center [189, 123] width 130 height 8
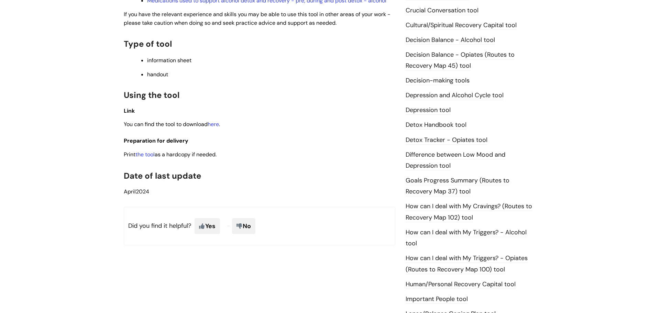
scroll to position [302, 0]
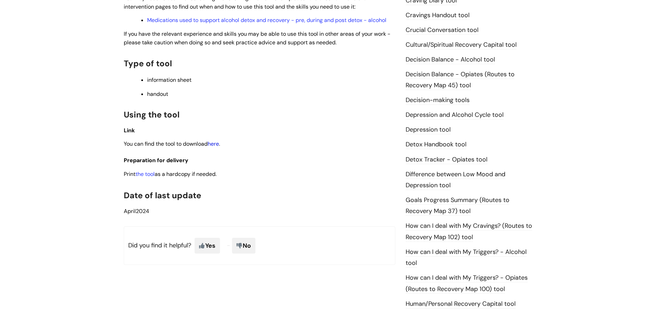
click at [215, 142] on link "here" at bounding box center [213, 143] width 11 height 7
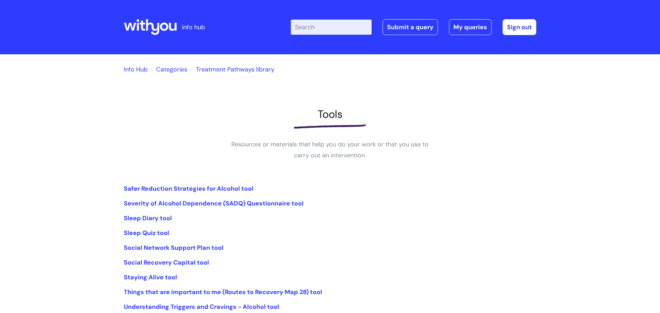
scroll to position [65, 0]
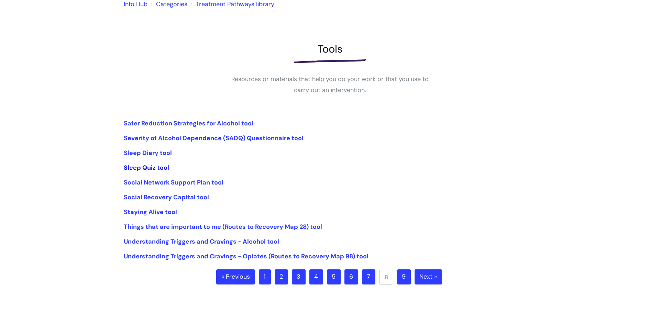
click at [156, 166] on link "Sleep Quiz tool" at bounding box center [146, 168] width 45 height 8
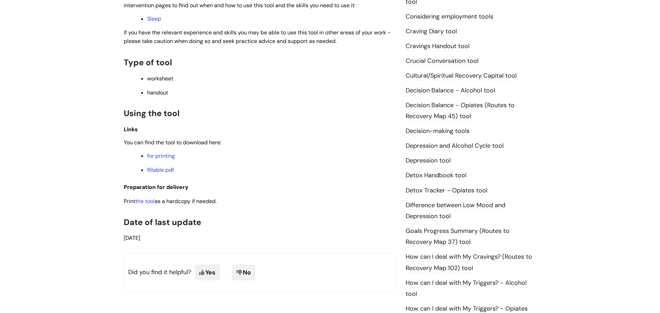
scroll to position [265, 0]
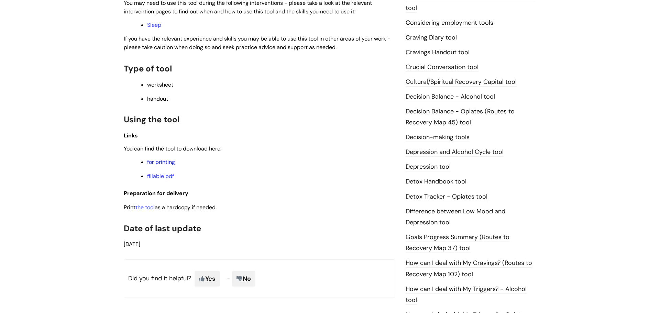
click at [160, 159] on link "for printing" at bounding box center [161, 161] width 28 height 7
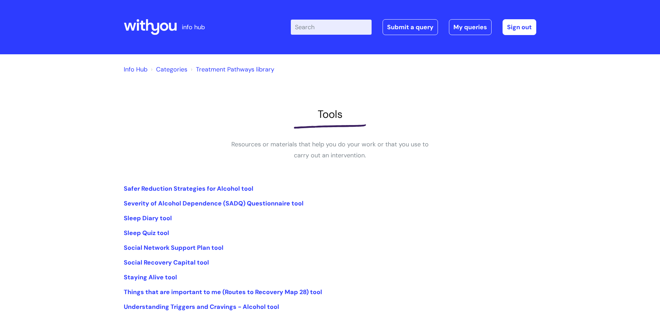
scroll to position [65, 0]
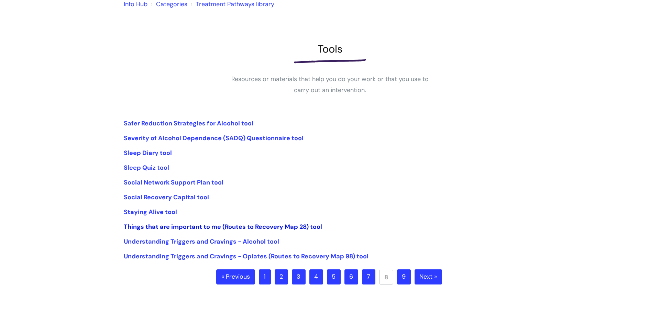
click at [168, 225] on link "Things that are important to me (Routes to Recovery Map 28) tool" at bounding box center [223, 227] width 198 height 8
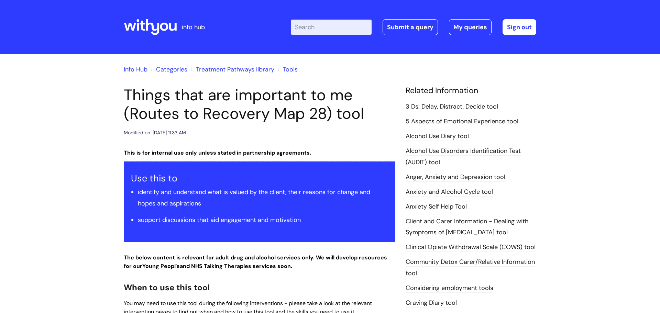
click at [168, 225] on li "support discussions that aid engagement and motivation" at bounding box center [263, 219] width 250 height 11
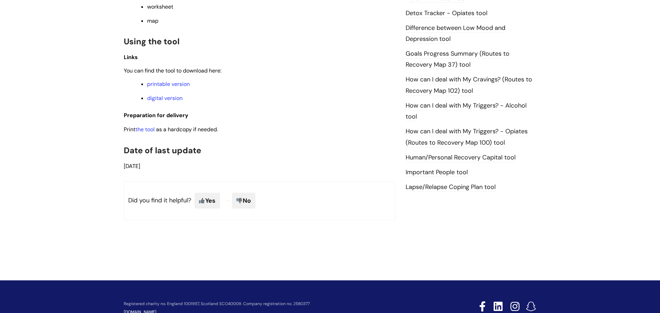
scroll to position [449, 0]
click at [177, 82] on link "printable version" at bounding box center [168, 83] width 43 height 7
click at [169, 95] on link "digital version" at bounding box center [164, 97] width 35 height 7
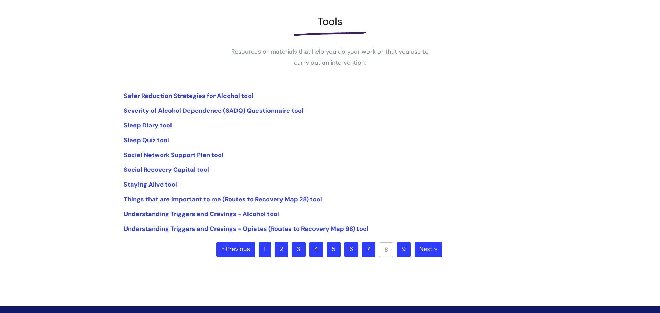
scroll to position [93, 0]
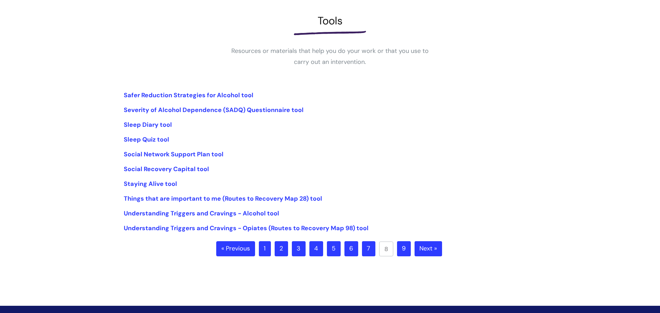
click at [368, 252] on link "7" at bounding box center [368, 248] width 13 height 15
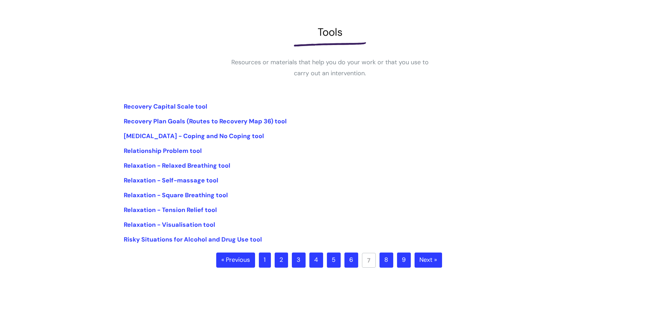
scroll to position [83, 0]
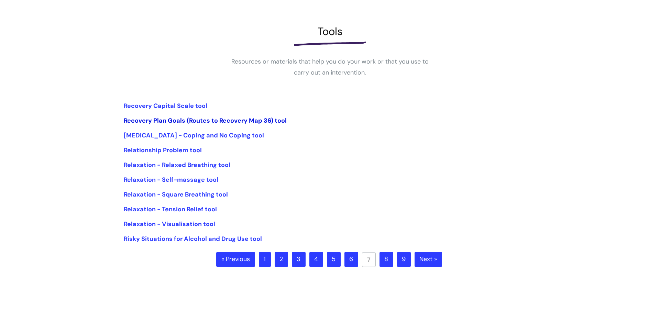
click at [266, 120] on link "Recovery Plan Goals (Routes to Recovery Map 36) tool" at bounding box center [205, 120] width 163 height 8
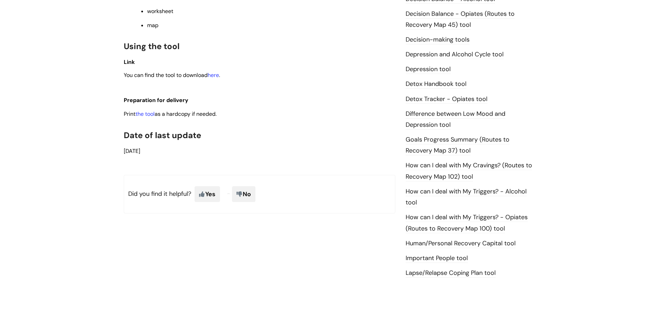
scroll to position [366, 0]
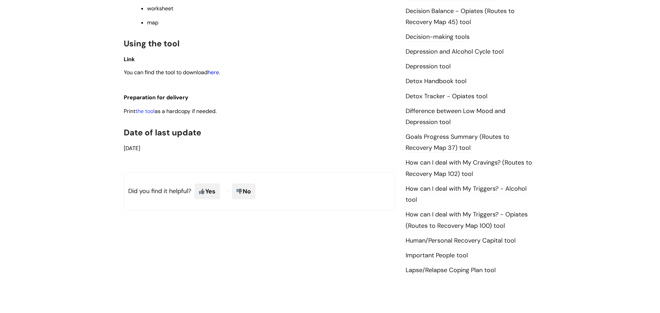
click at [212, 70] on link "here" at bounding box center [213, 72] width 11 height 7
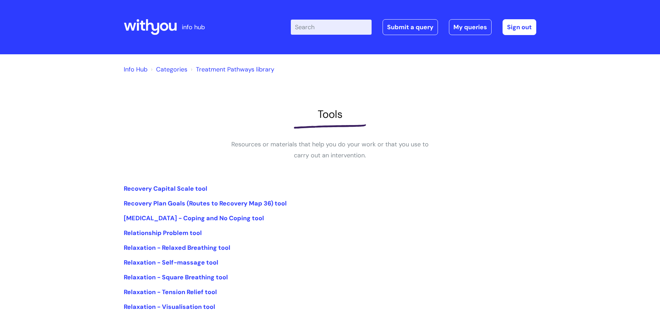
scroll to position [83, 0]
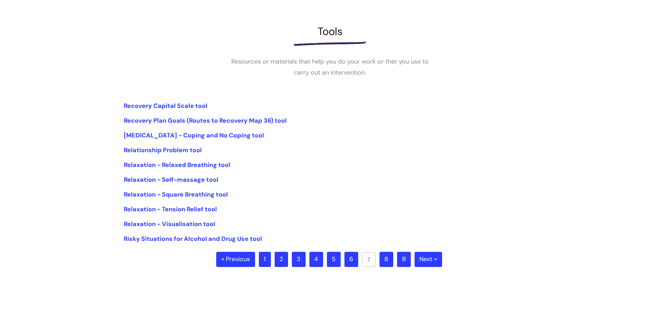
click at [348, 263] on link "6" at bounding box center [351, 259] width 14 height 15
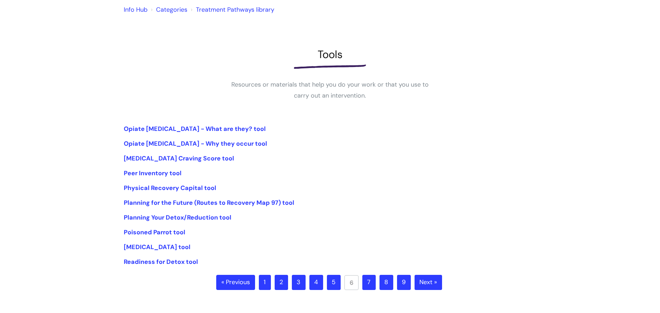
scroll to position [62, 0]
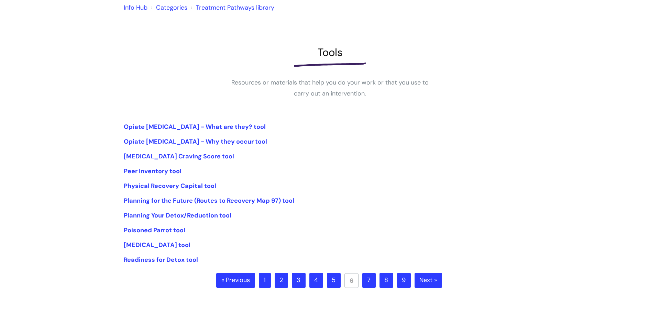
click at [337, 281] on link "5" at bounding box center [334, 280] width 14 height 15
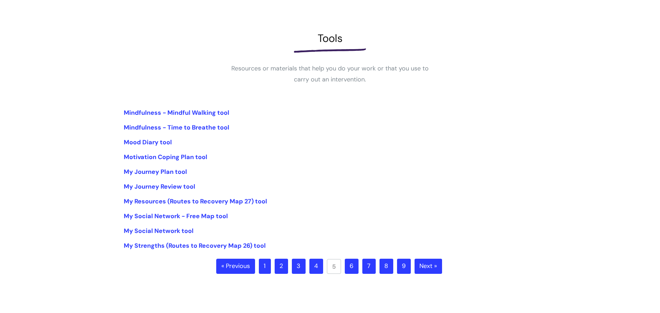
scroll to position [75, 0]
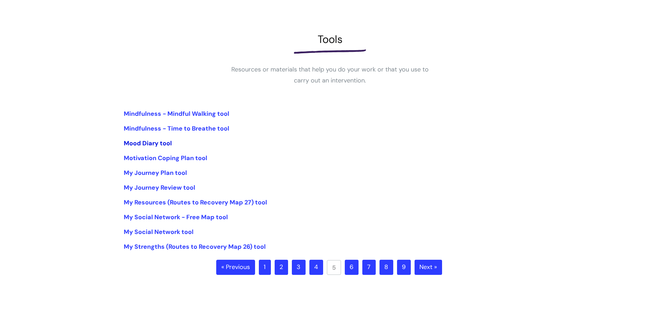
click at [157, 142] on link "Mood Diary tool" at bounding box center [148, 143] width 48 height 8
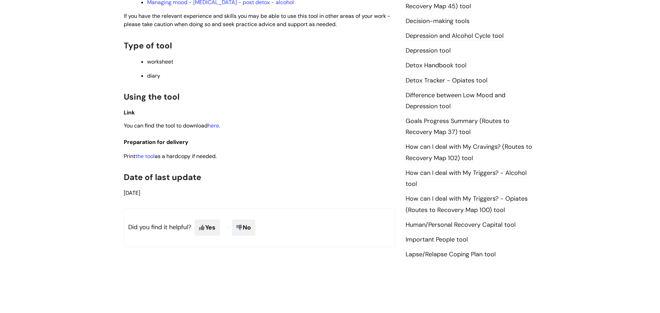
scroll to position [382, 0]
click at [215, 124] on link "here" at bounding box center [213, 124] width 11 height 7
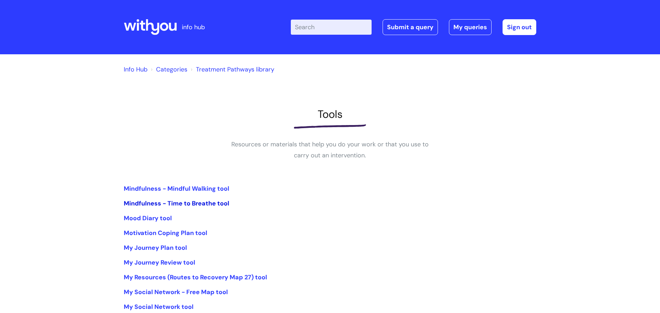
scroll to position [75, 0]
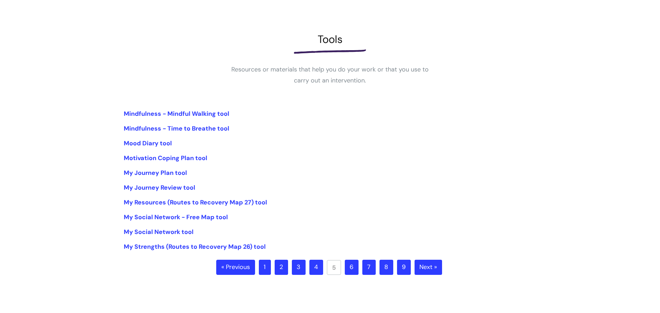
click at [314, 268] on link "4" at bounding box center [316, 267] width 14 height 15
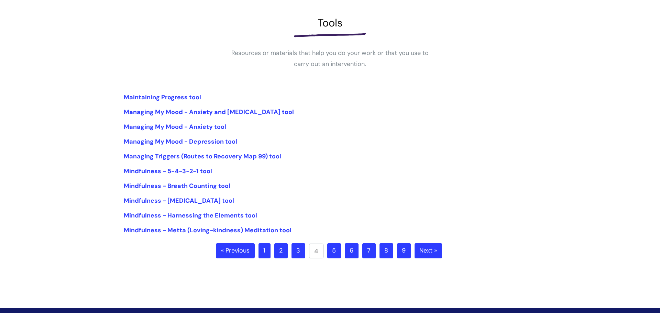
scroll to position [93, 0]
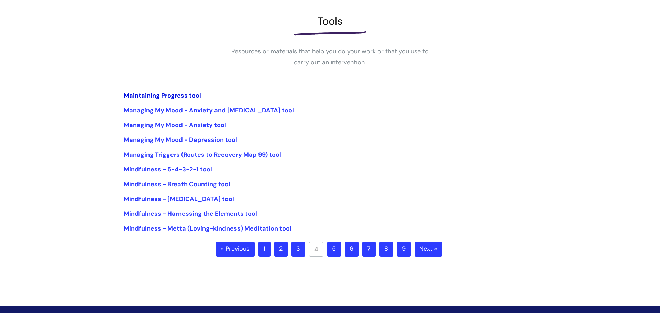
click at [166, 95] on link "Maintaining Progress tool" at bounding box center [162, 95] width 77 height 8
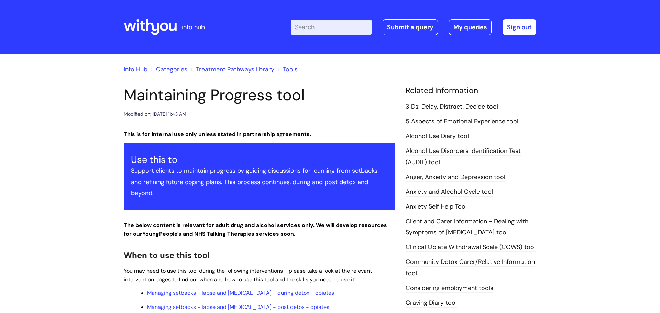
scroll to position [438, 0]
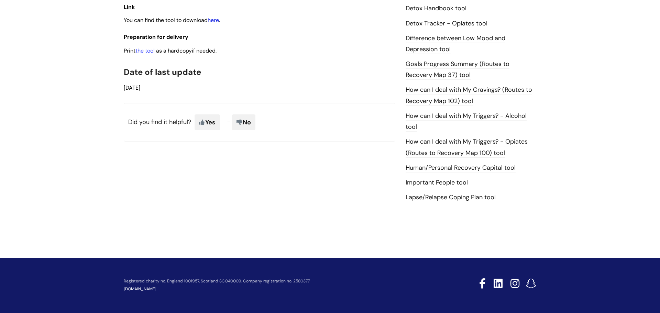
click at [215, 19] on link "here" at bounding box center [213, 19] width 11 height 7
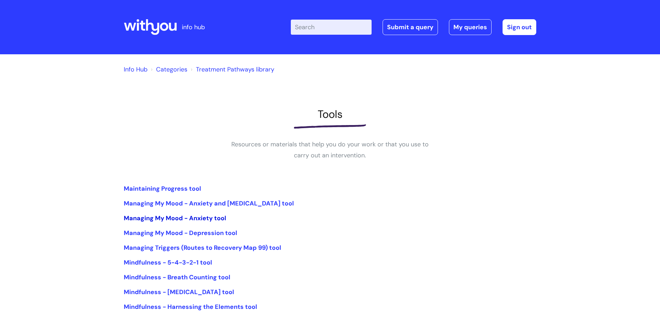
scroll to position [93, 0]
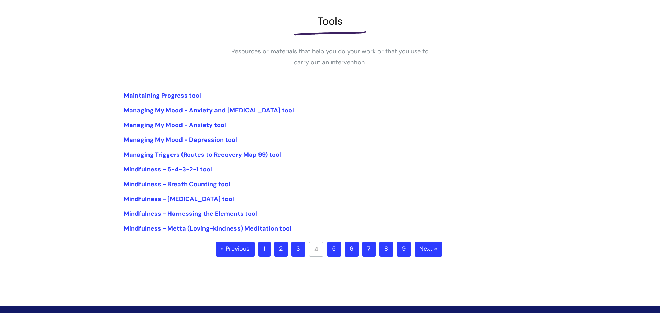
click at [304, 252] on link "3" at bounding box center [298, 249] width 14 height 15
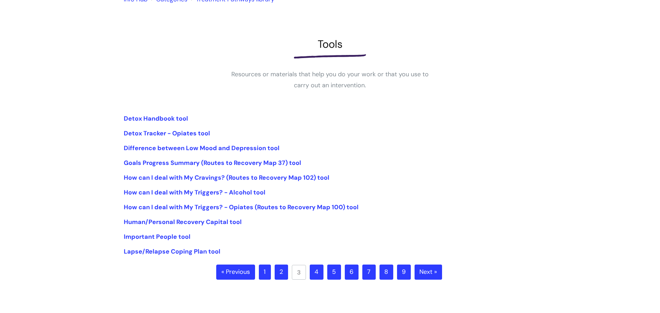
scroll to position [76, 0]
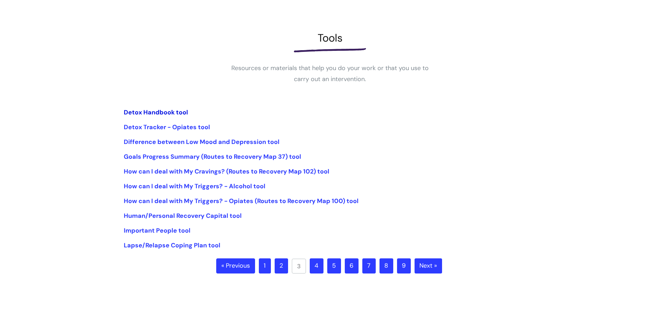
click at [169, 111] on link "Detox Handbook tool" at bounding box center [156, 112] width 64 height 8
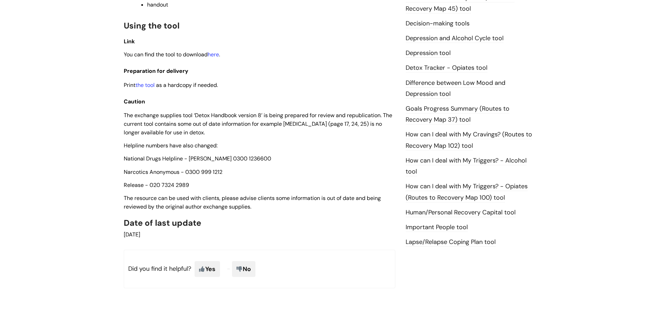
scroll to position [370, 0]
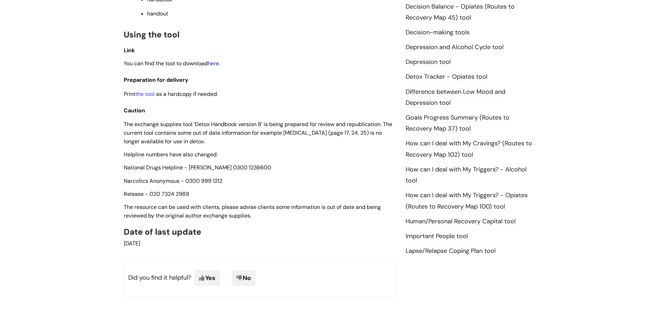
click at [213, 65] on link "here" at bounding box center [213, 63] width 11 height 7
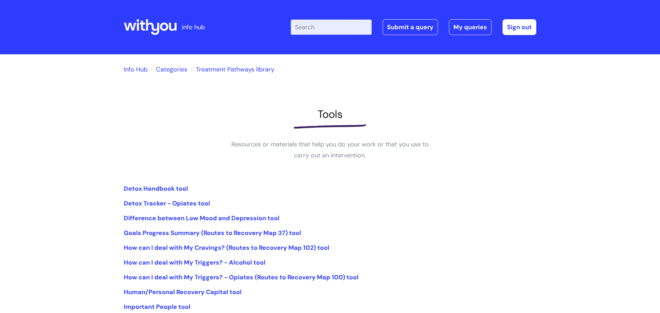
scroll to position [76, 0]
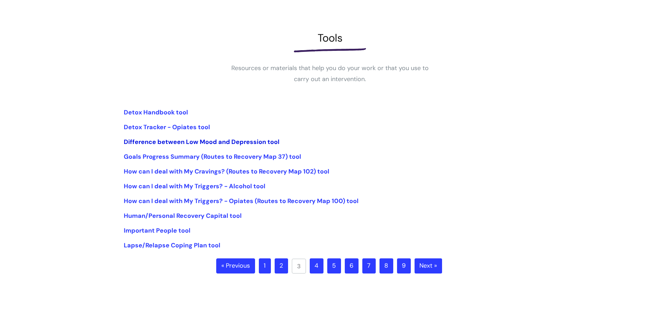
click at [231, 143] on link "Difference between Low Mood and Depression tool" at bounding box center [202, 142] width 156 height 8
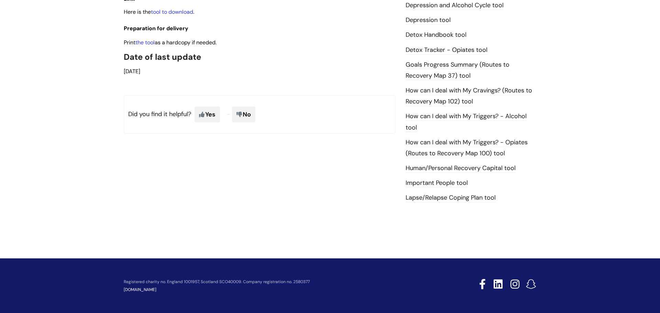
scroll to position [412, 0]
click at [181, 14] on link "tool to download" at bounding box center [172, 11] width 42 height 7
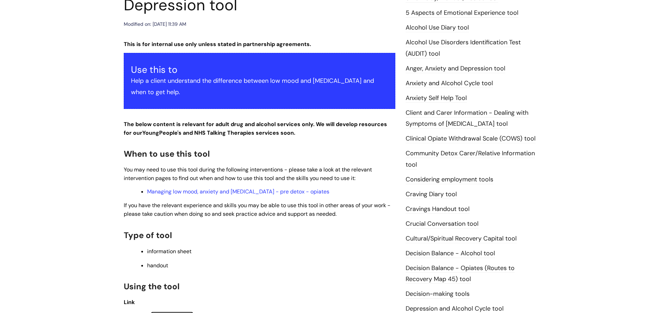
scroll to position [0, 0]
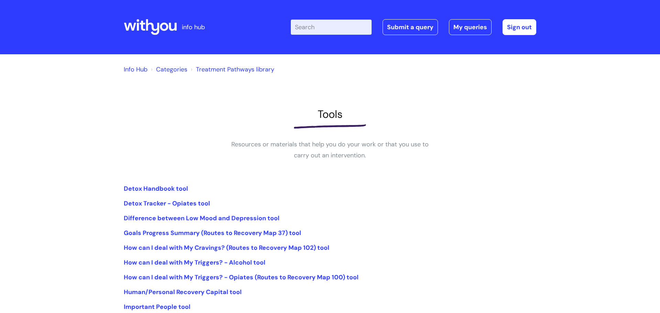
scroll to position [76, 0]
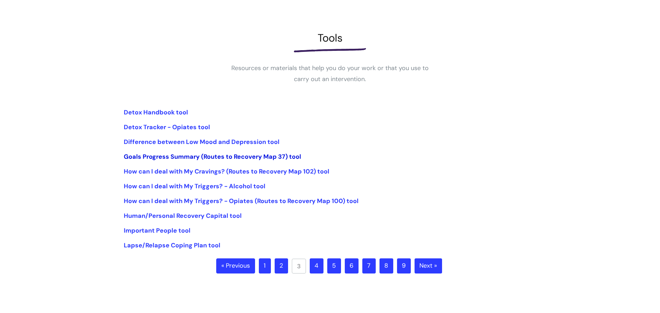
click at [203, 154] on link "Goals Progress Summary (Routes to Recovery Map 37) tool" at bounding box center [212, 157] width 177 height 8
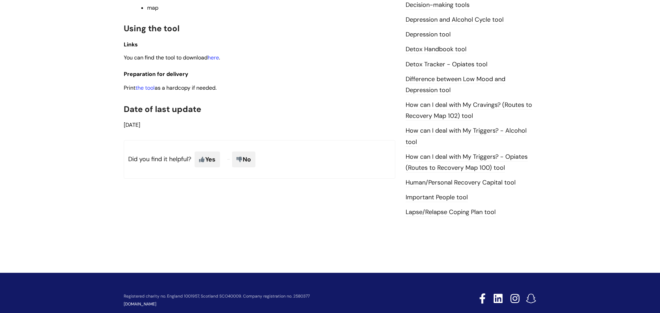
scroll to position [412, 0]
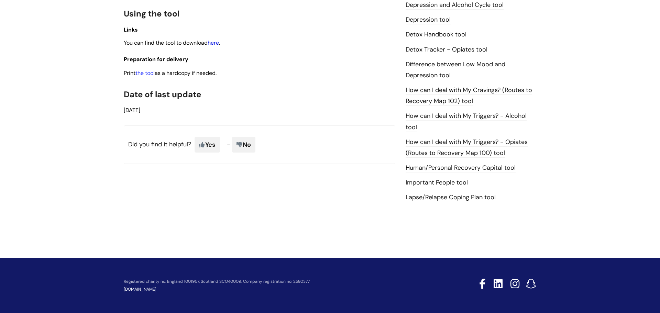
click at [215, 44] on link "here" at bounding box center [213, 42] width 11 height 7
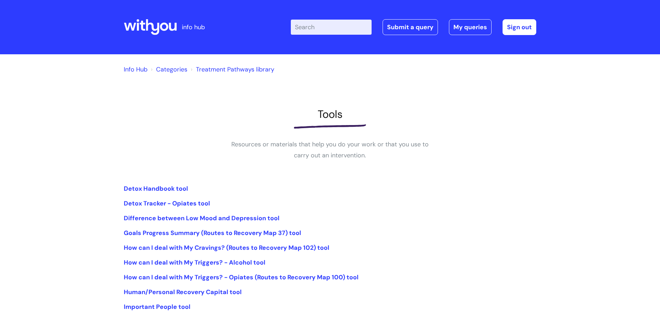
scroll to position [76, 0]
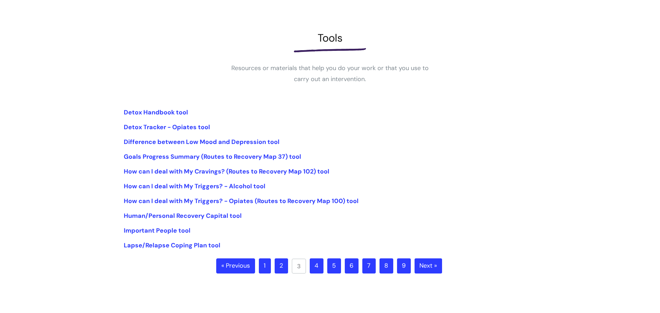
click at [278, 265] on link "2" at bounding box center [281, 265] width 13 height 15
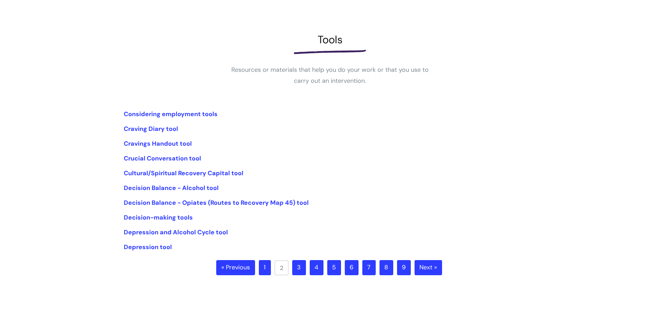
scroll to position [76, 0]
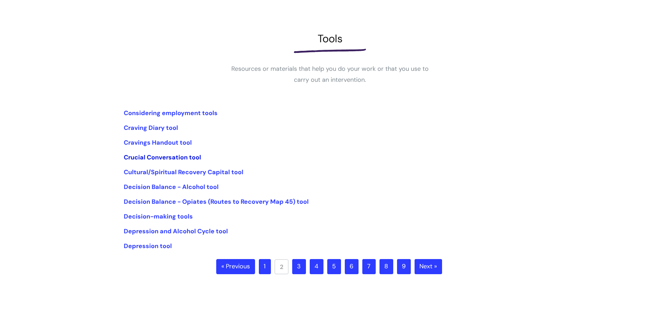
click at [179, 155] on link "Crucial Conversation tool" at bounding box center [162, 157] width 77 height 8
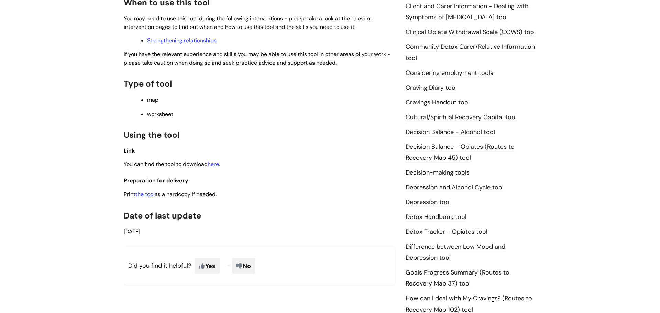
scroll to position [190, 0]
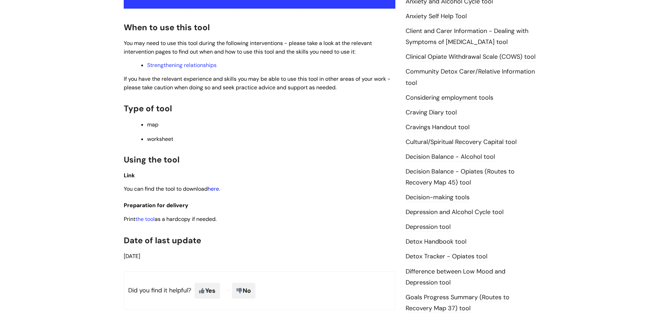
click at [214, 187] on link "here" at bounding box center [213, 188] width 11 height 7
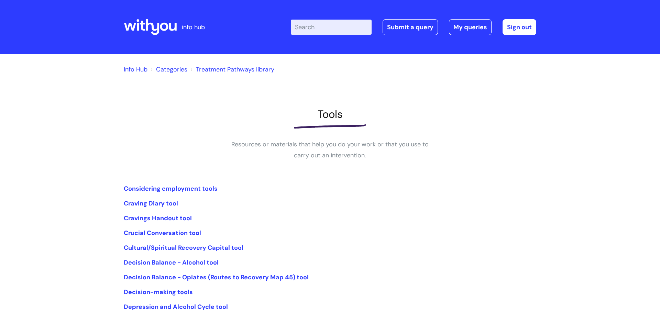
scroll to position [76, 0]
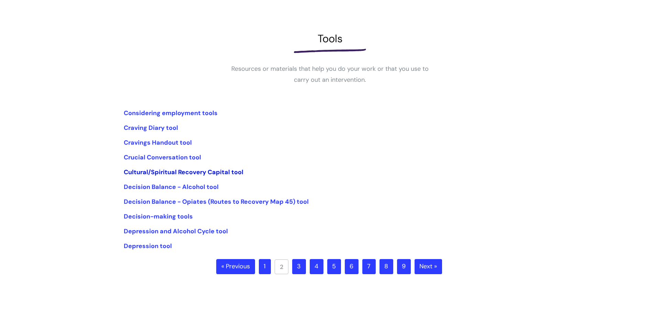
click at [155, 170] on link "Cultural/Spiritual Recovery Capital tool" at bounding box center [184, 172] width 120 height 8
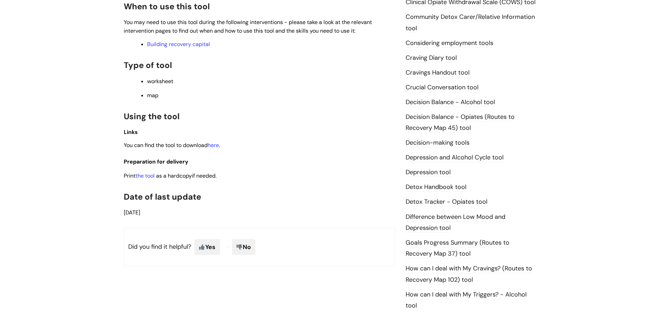
scroll to position [246, 0]
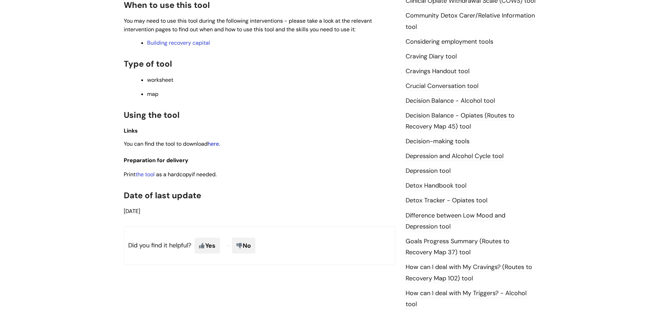
click at [214, 144] on link "here" at bounding box center [213, 143] width 11 height 7
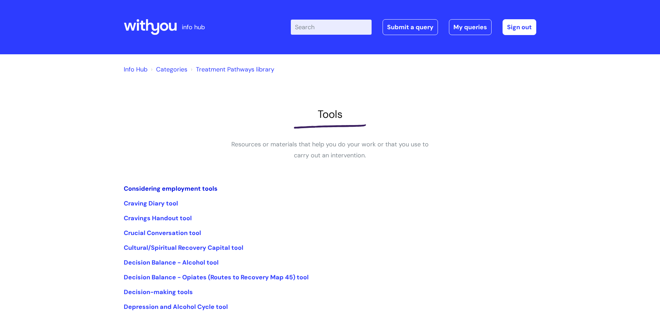
scroll to position [76, 0]
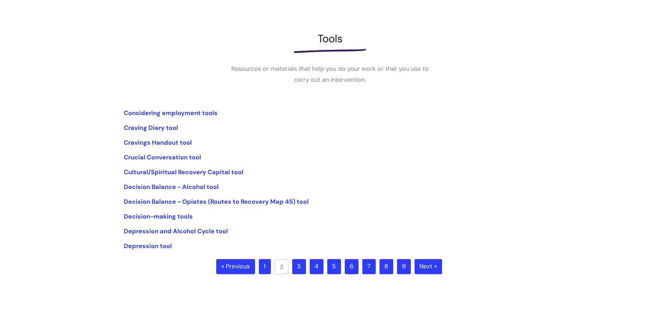
click at [265, 266] on link "1" at bounding box center [265, 266] width 12 height 15
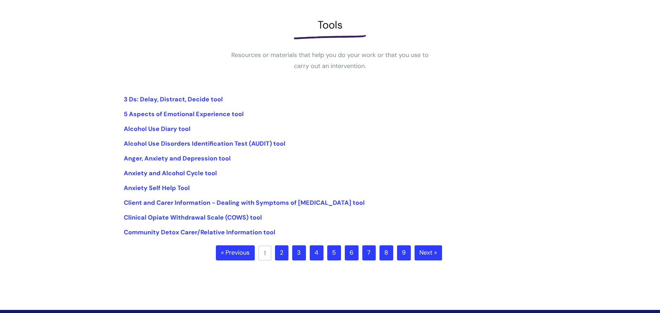
scroll to position [90, 0]
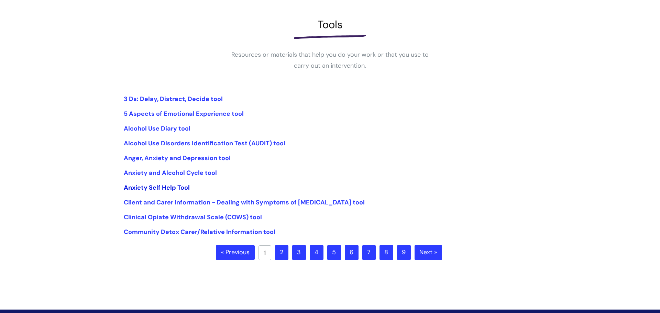
click at [155, 191] on link "Anxiety Self Help Tool" at bounding box center [157, 188] width 66 height 8
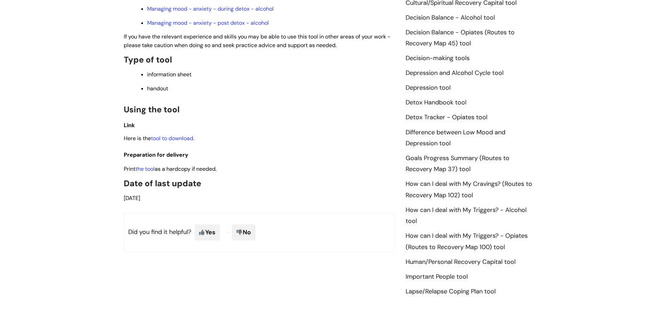
scroll to position [334, 0]
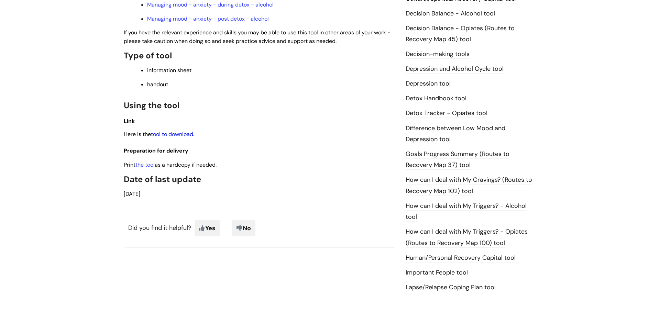
click at [182, 132] on link "tool to download" at bounding box center [172, 134] width 42 height 7
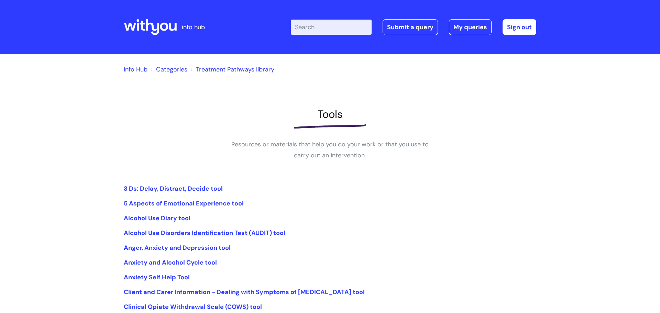
scroll to position [90, 0]
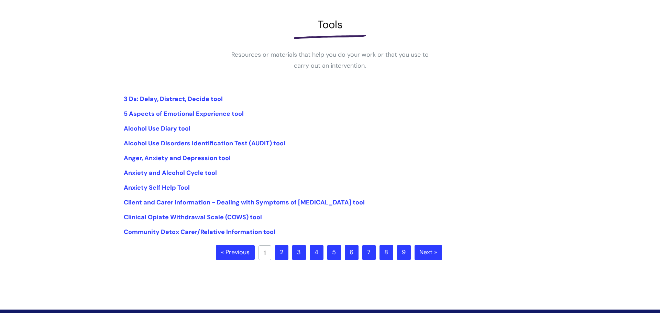
click at [365, 254] on link "7" at bounding box center [368, 252] width 13 height 15
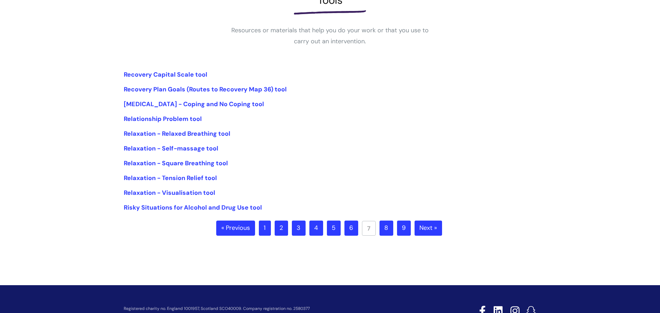
scroll to position [121, 0]
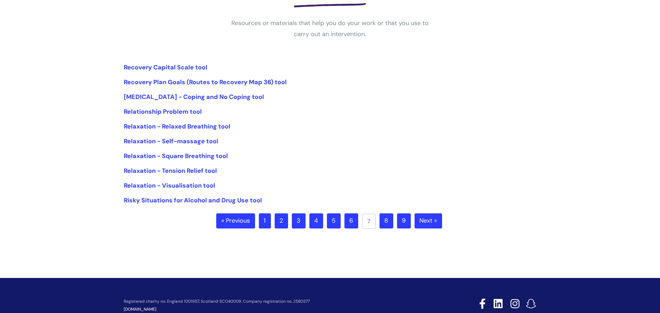
click at [386, 225] on link "8" at bounding box center [386, 220] width 14 height 15
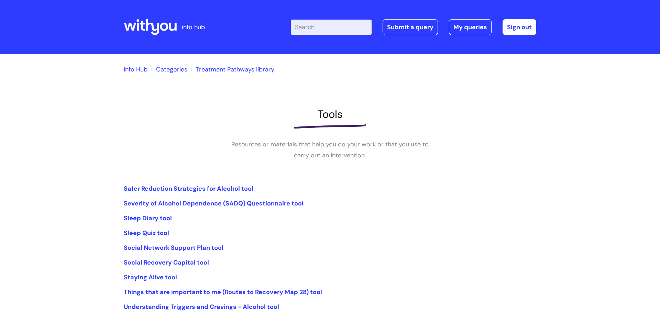
click at [134, 72] on link "Info Hub" at bounding box center [136, 69] width 24 height 8
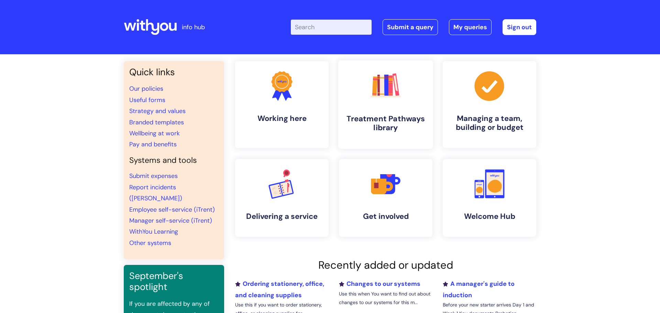
click at [398, 93] on rect at bounding box center [395, 85] width 7 height 22
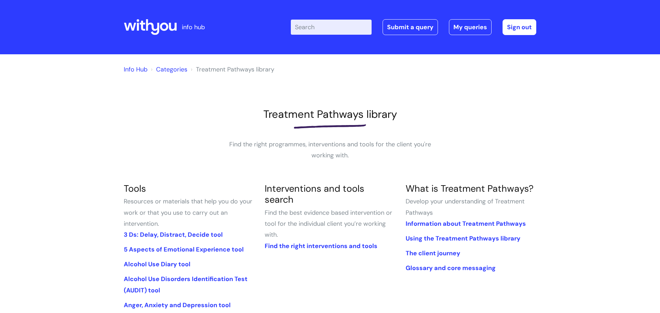
click at [138, 69] on link "Info Hub" at bounding box center [136, 69] width 24 height 8
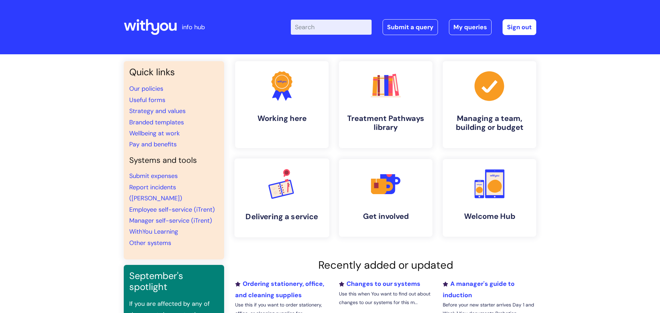
click at [260, 195] on link ".cls-1{font-family:DMSans-Bold, 'DM Sans';font-size:43.1802px;font-weight:700;}…" at bounding box center [281, 197] width 95 height 79
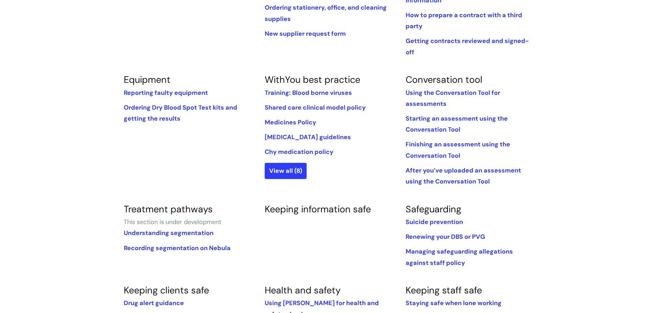
scroll to position [225, 0]
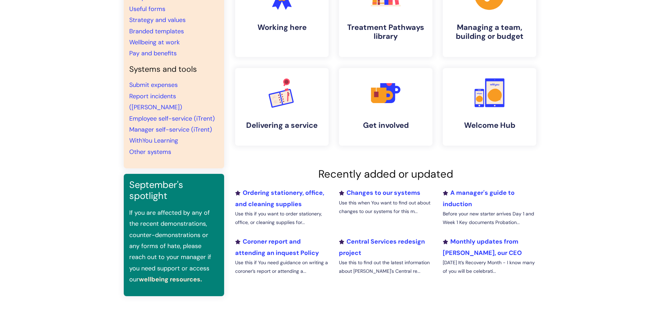
scroll to position [91, 0]
click at [173, 276] on link "wellbeing resources." at bounding box center [170, 280] width 63 height 8
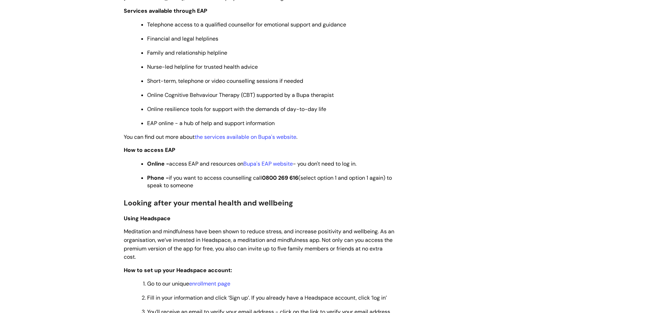
scroll to position [350, 0]
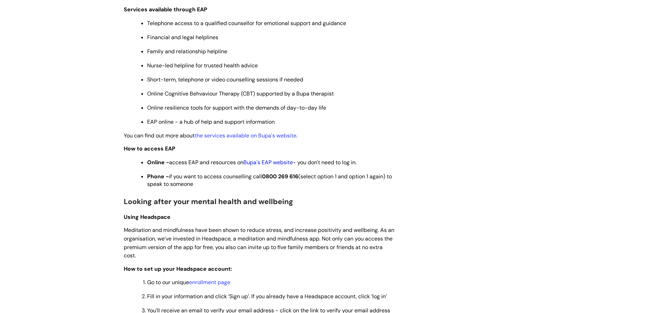
click at [269, 163] on link "Bupa's EAP website" at bounding box center [267, 162] width 49 height 7
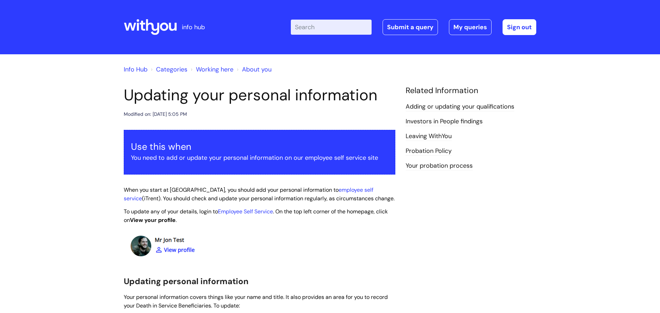
click at [136, 68] on link "Info Hub" at bounding box center [136, 69] width 24 height 8
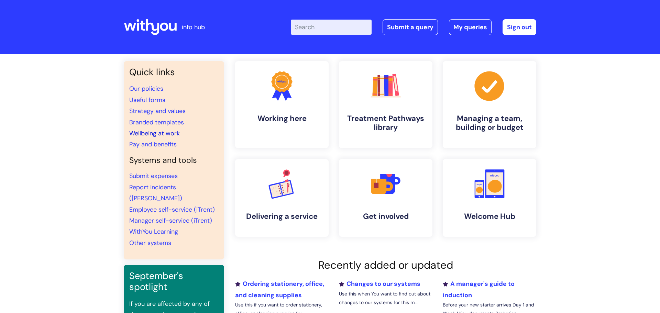
click at [153, 135] on link "Wellbeing at work" at bounding box center [154, 133] width 51 height 8
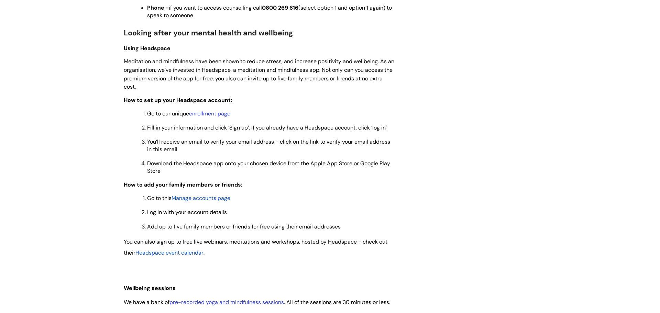
scroll to position [519, 0]
click at [165, 255] on span "Headspace event calendar" at bounding box center [169, 251] width 68 height 7
